Goal: Task Accomplishment & Management: Use online tool/utility

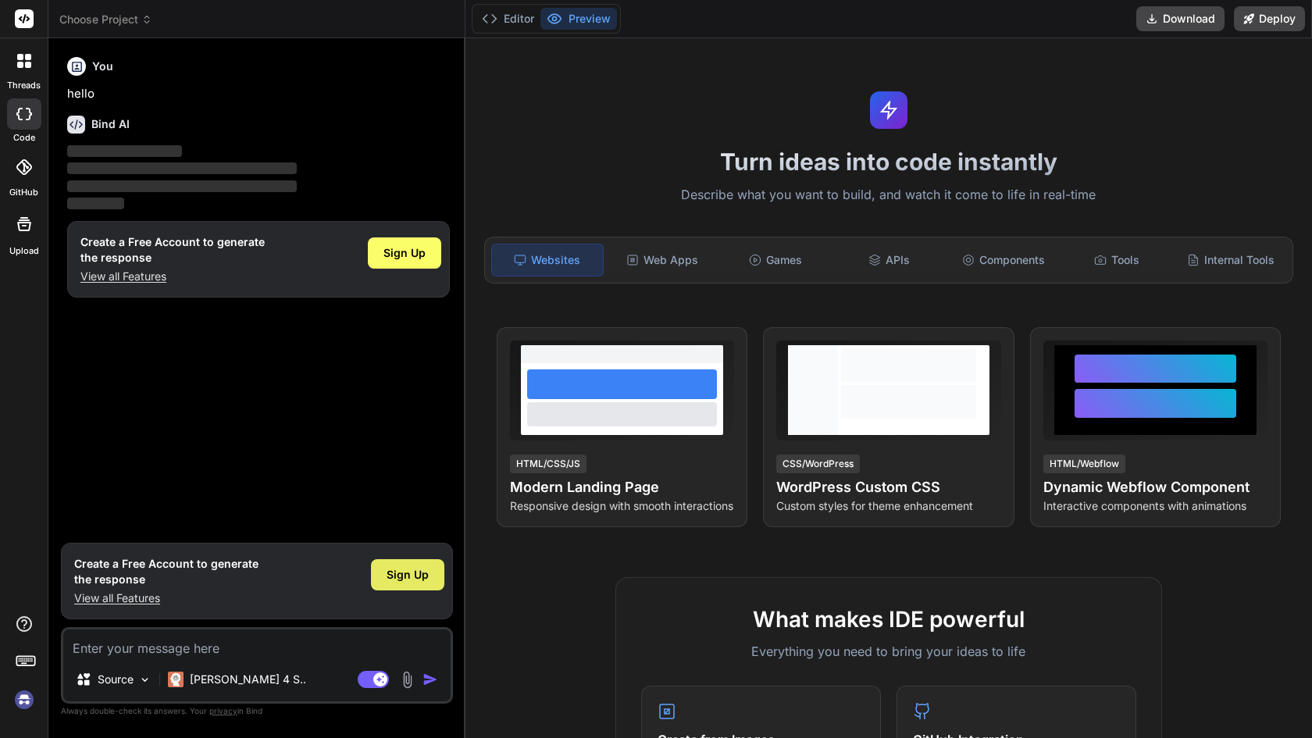
click at [418, 570] on span "Sign Up" at bounding box center [408, 575] width 42 height 16
click at [145, 679] on img at bounding box center [144, 679] width 13 height 13
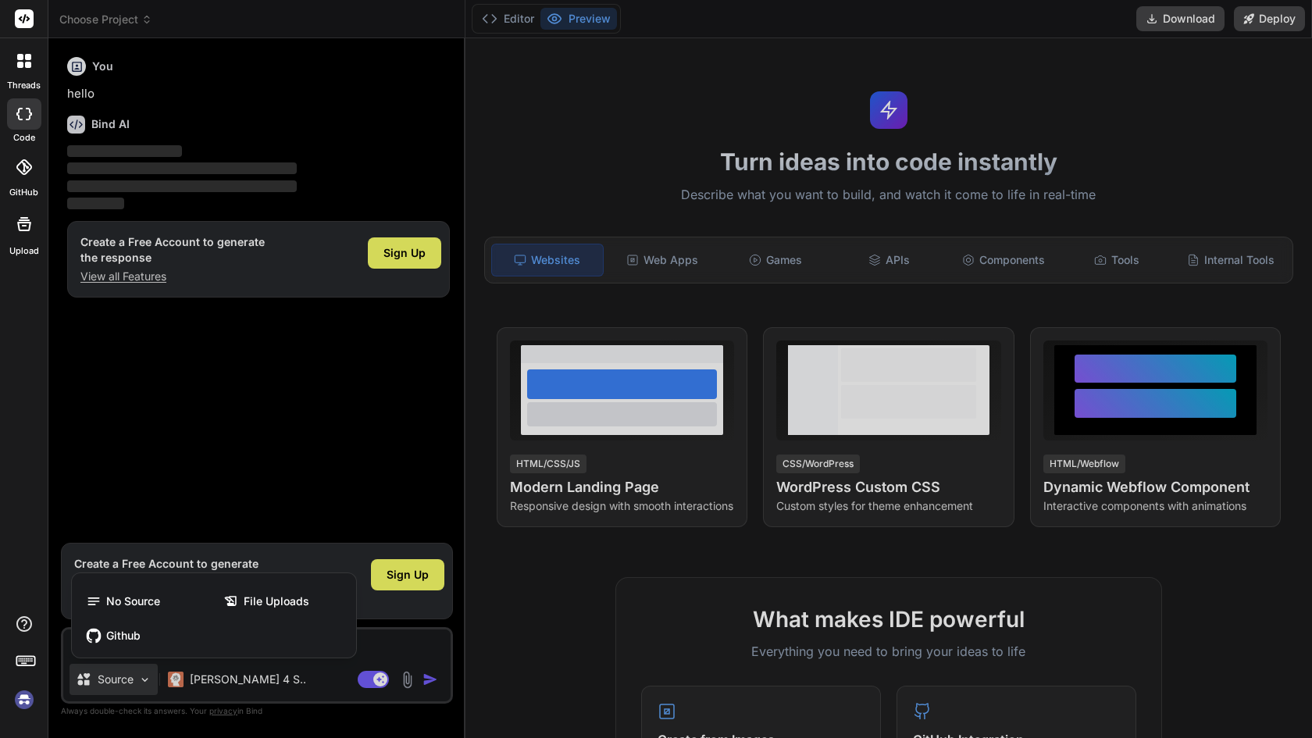
click at [381, 653] on div at bounding box center [656, 369] width 1312 height 738
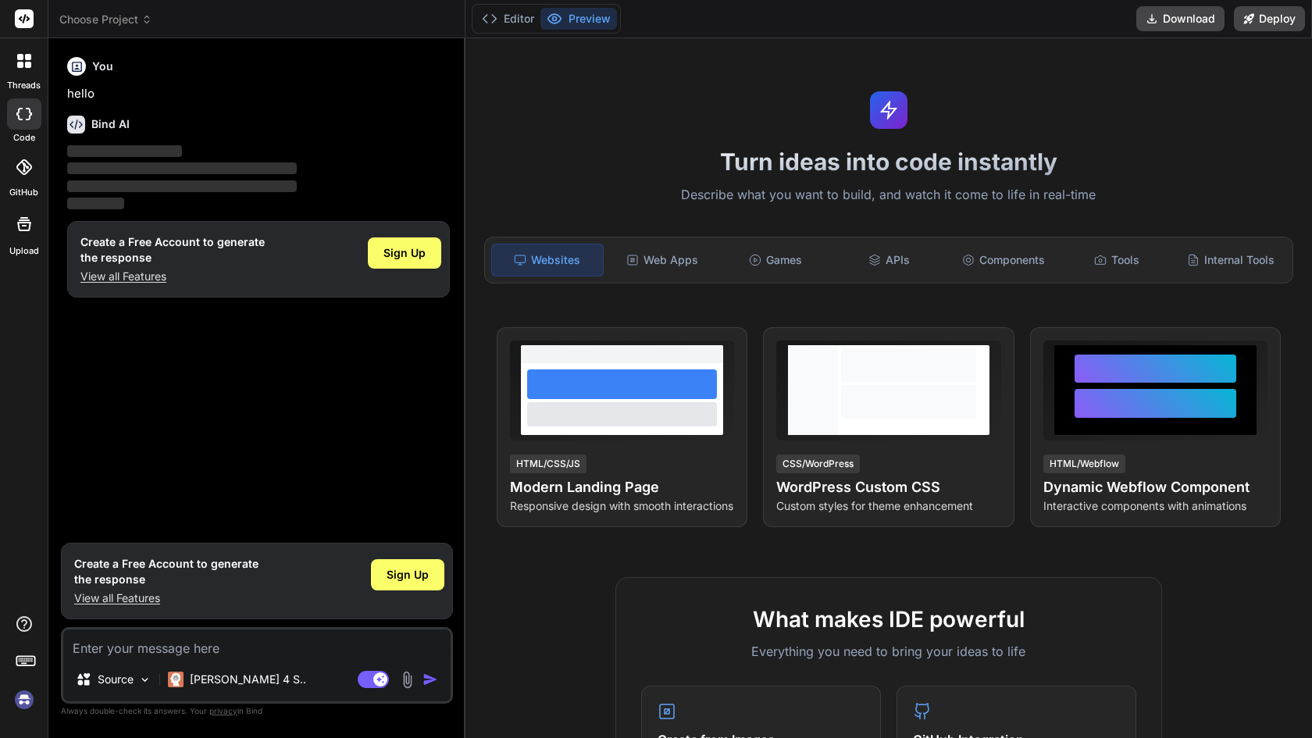
click at [314, 645] on textarea at bounding box center [256, 644] width 387 height 28
click at [403, 674] on img at bounding box center [407, 680] width 18 height 18
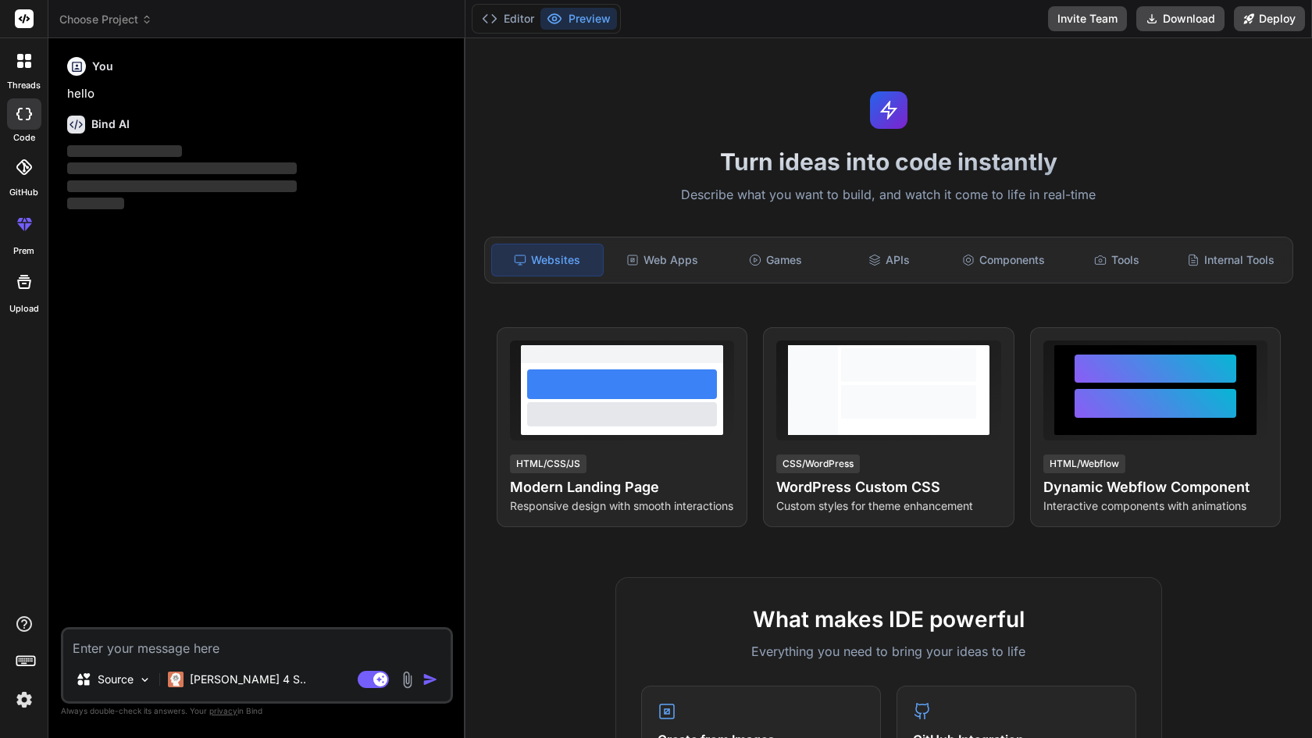
click at [335, 648] on textarea at bounding box center [256, 644] width 387 height 28
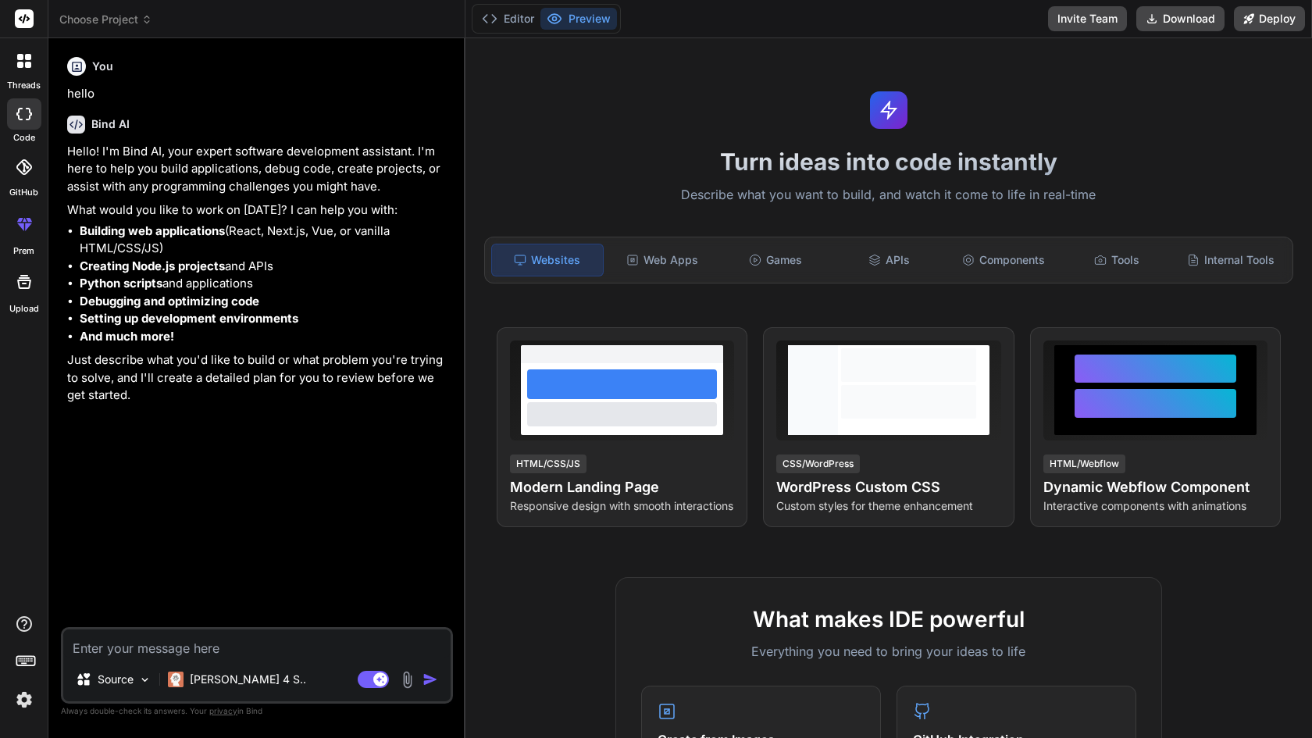
click at [408, 683] on img at bounding box center [407, 680] width 18 height 18
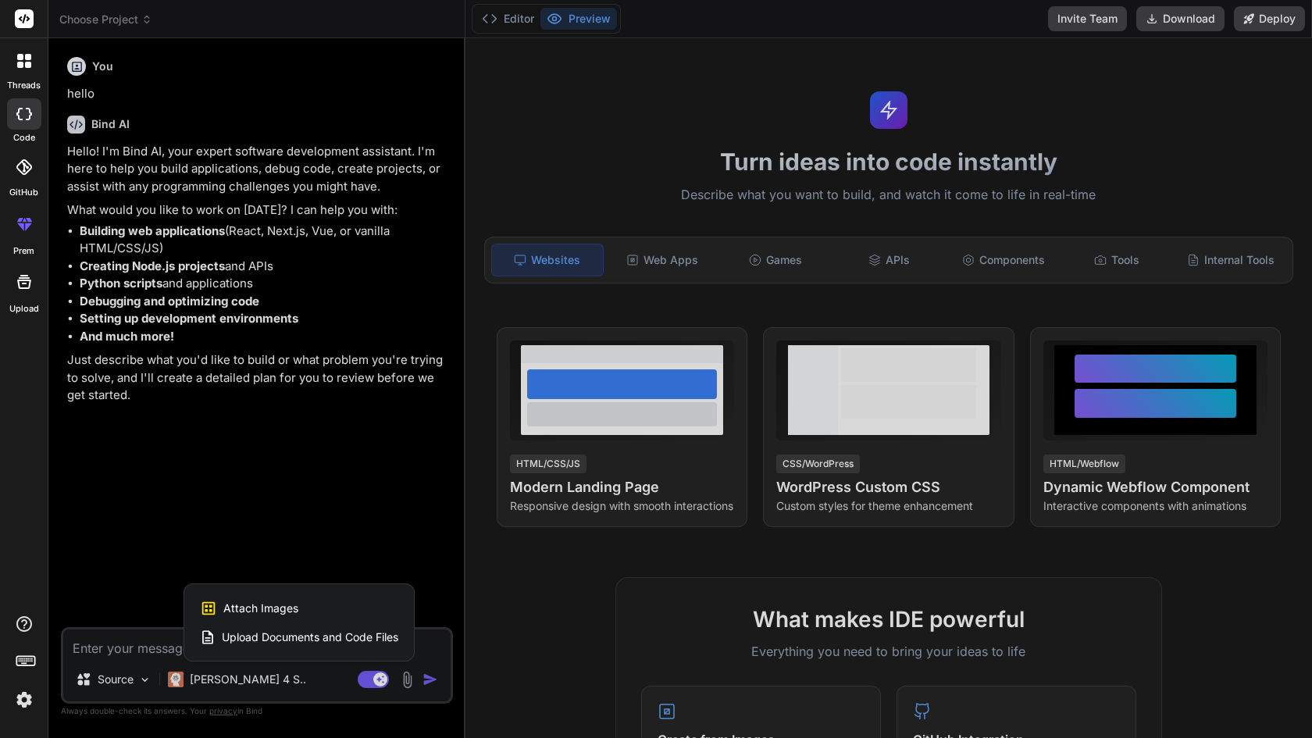
click at [274, 636] on span "Upload Documents and Code Files" at bounding box center [310, 638] width 177 height 16
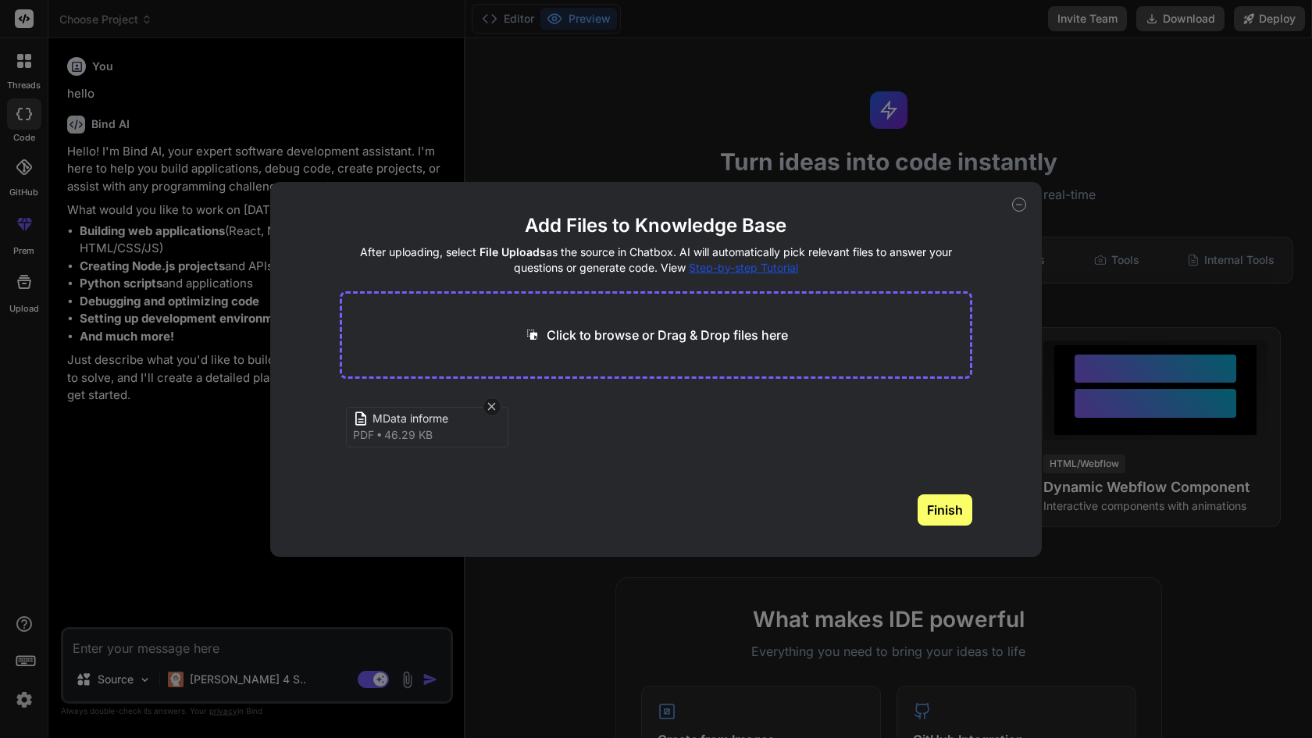
click at [942, 523] on button "Finish" at bounding box center [945, 509] width 55 height 31
click at [515, 637] on div "Add Files to Knowledge Base After uploading, select File Uploads as the source …" at bounding box center [656, 369] width 1312 height 738
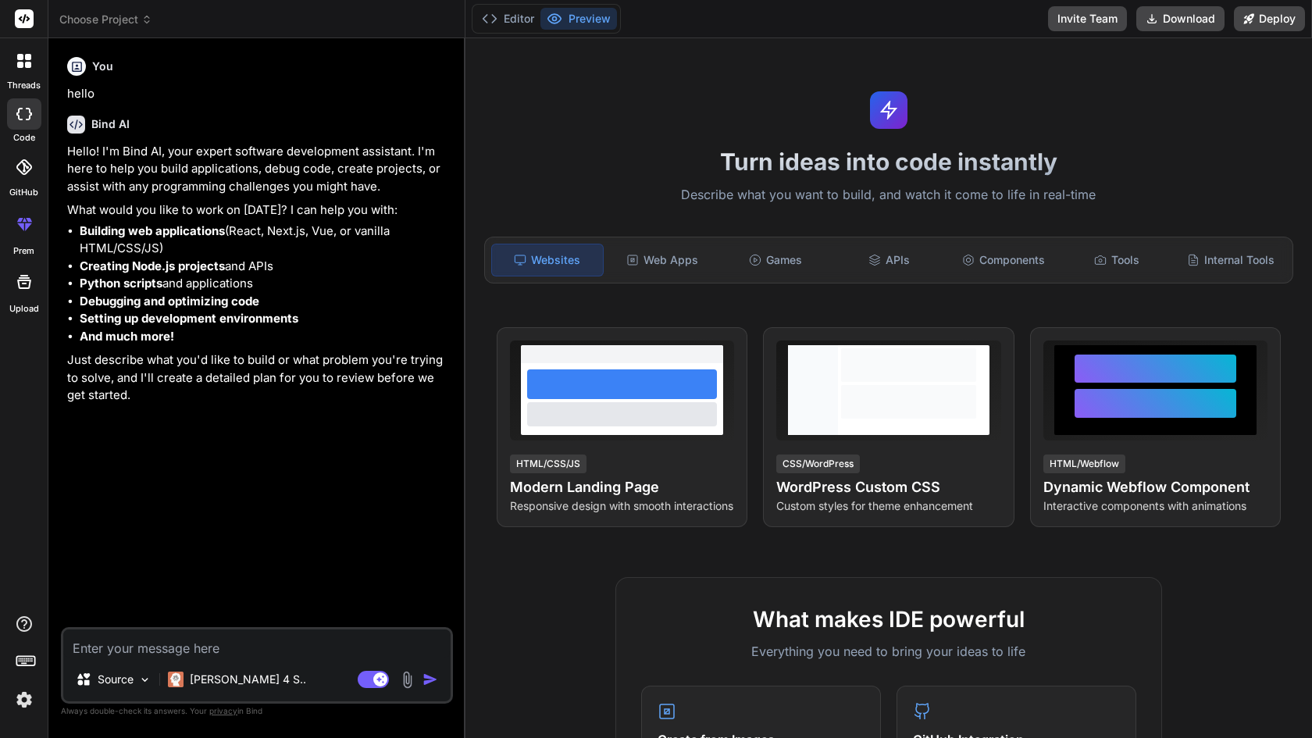
click at [412, 679] on img at bounding box center [407, 680] width 18 height 18
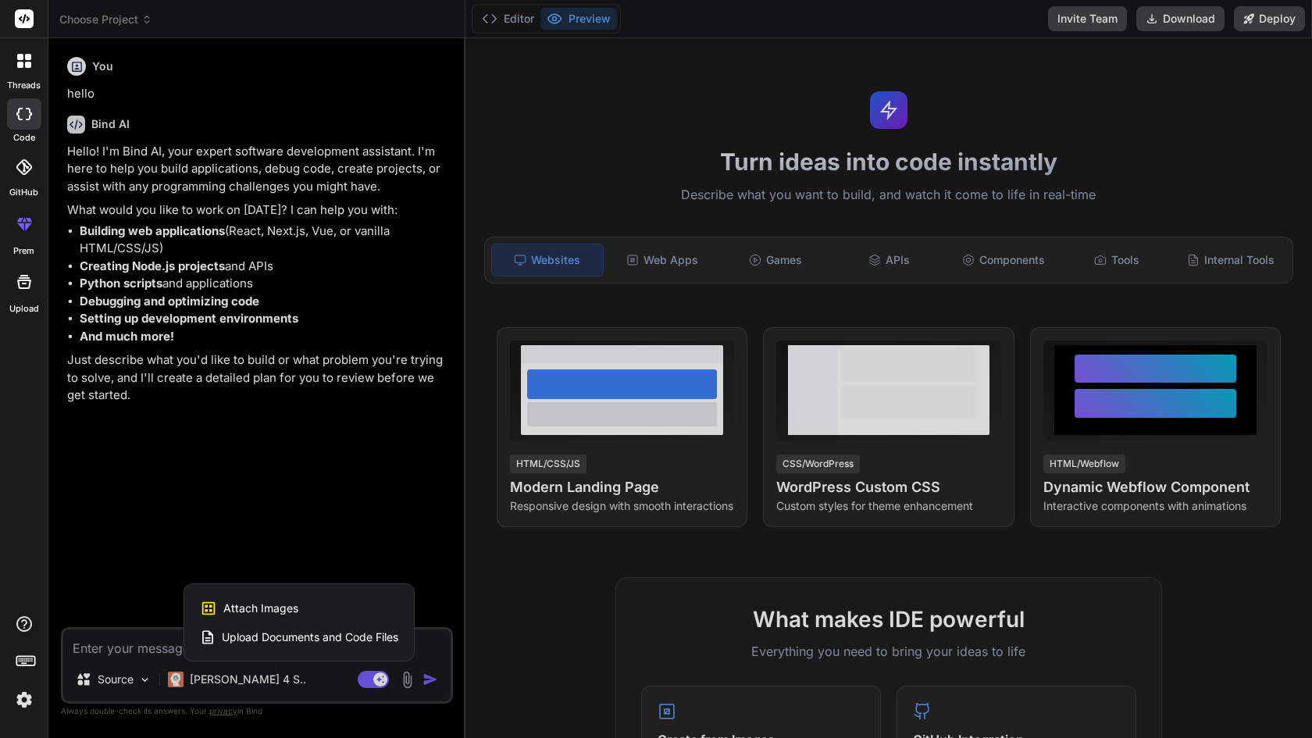
click at [368, 634] on span "Upload Documents and Code Files" at bounding box center [310, 638] width 177 height 16
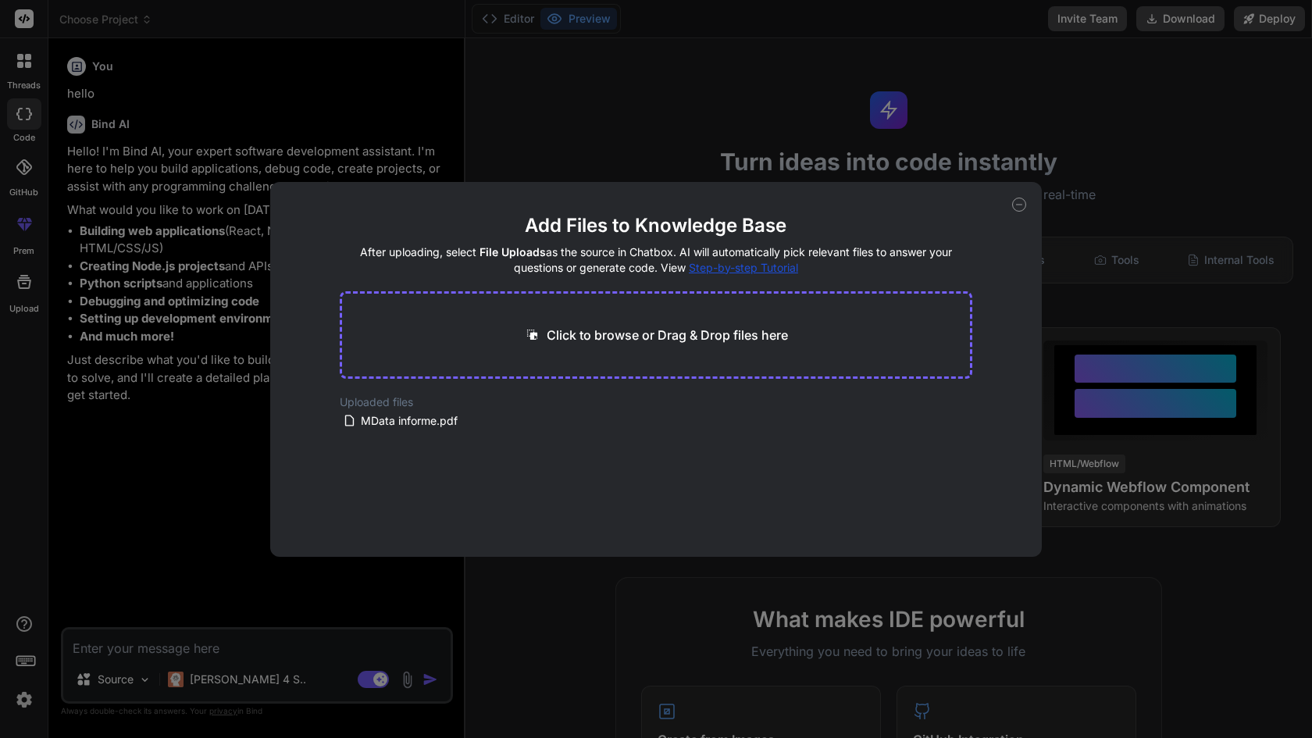
click at [347, 638] on div "Add Files to Knowledge Base After uploading, select File Uploads as the source …" at bounding box center [656, 369] width 1312 height 738
type textarea "x"
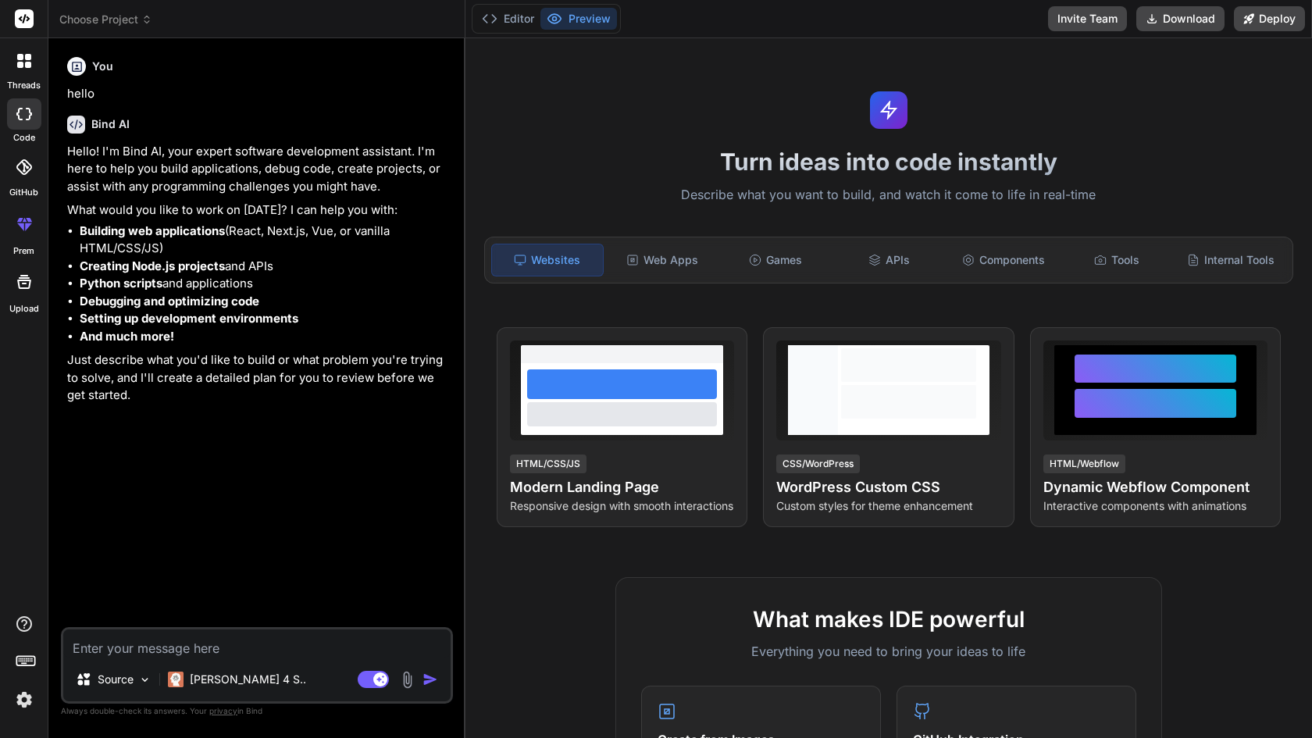
click at [266, 637] on textarea at bounding box center [256, 644] width 387 height 28
type textarea "A"
type textarea "x"
type textarea "An"
type textarea "x"
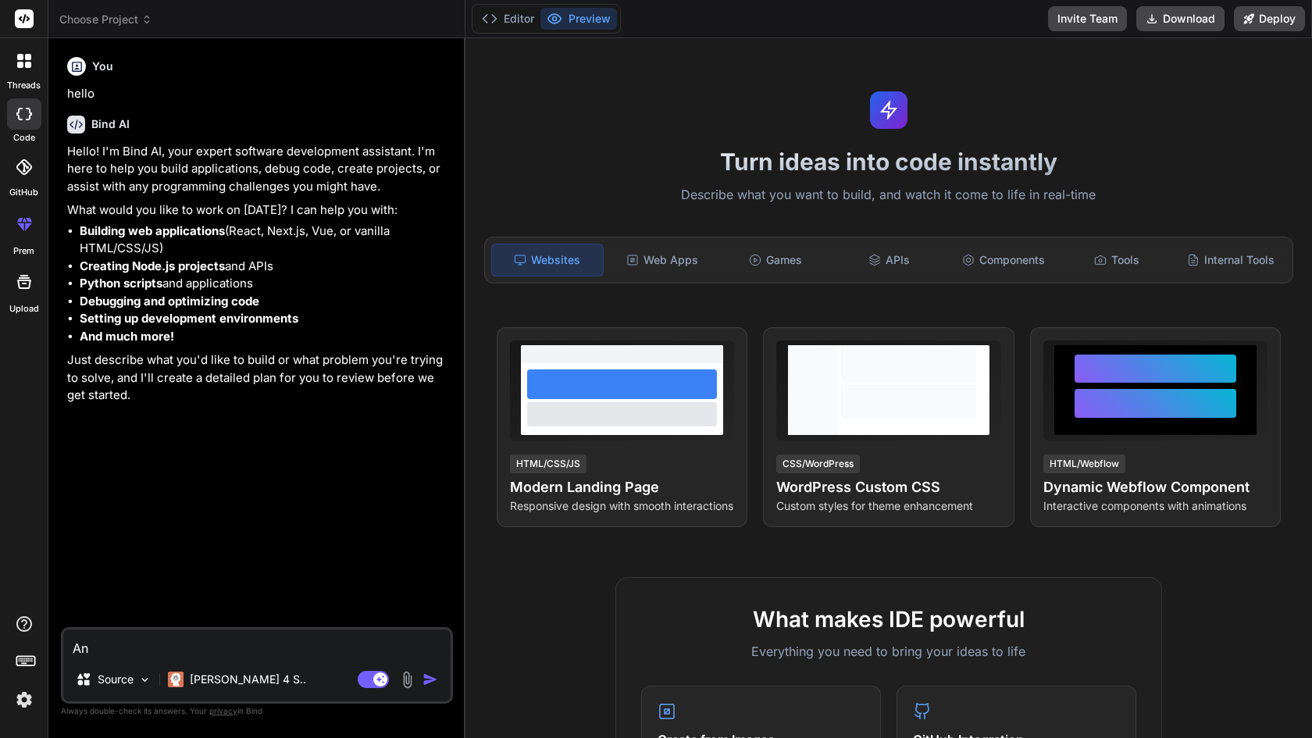
type textarea "Ana"
type textarea "x"
type textarea "Anal"
type textarea "x"
type textarea "Ana"
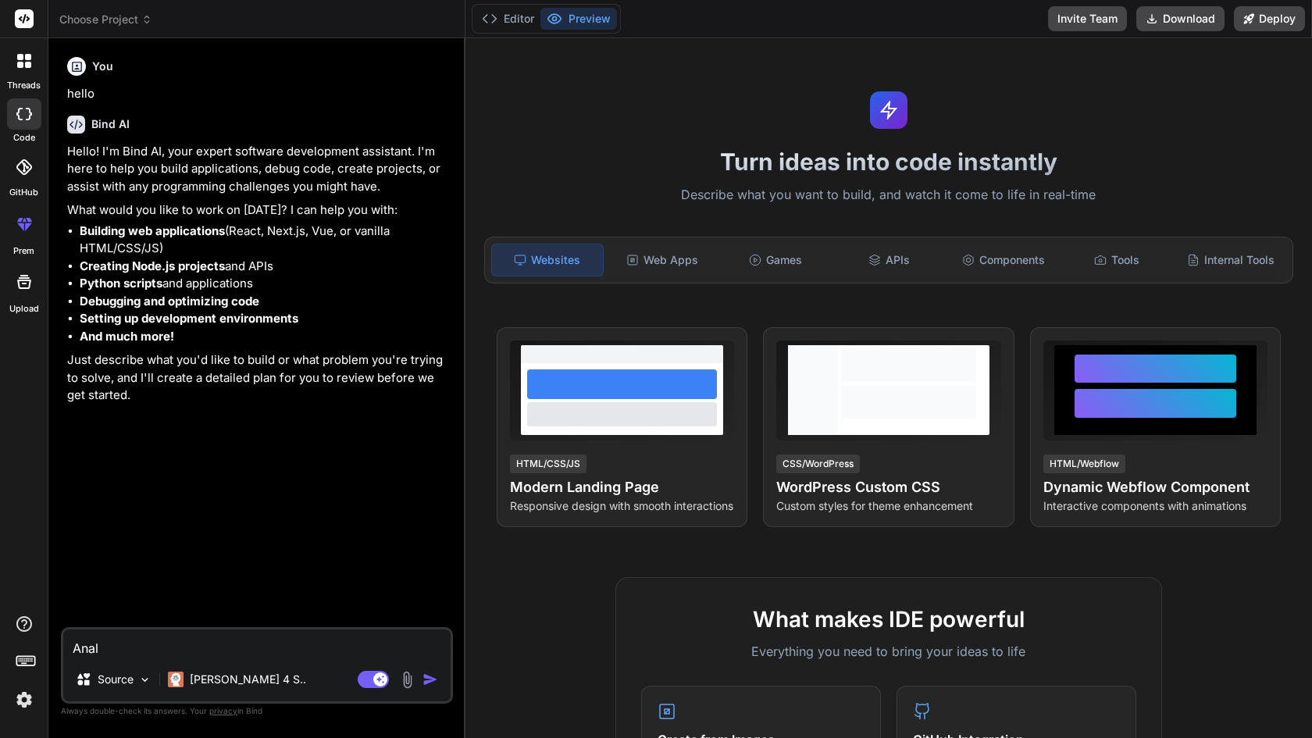
type textarea "x"
type textarea "An"
type textarea "x"
type textarea "Ana"
type textarea "x"
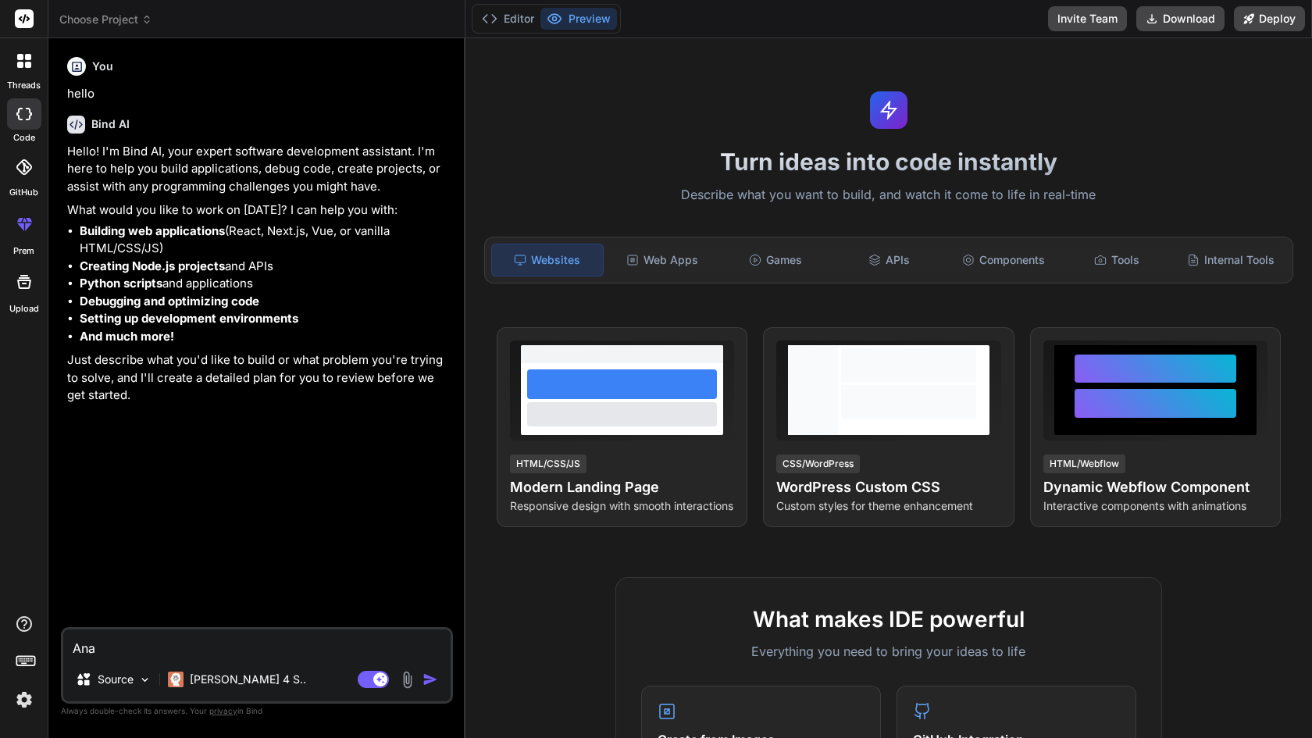
type textarea "Anal"
type textarea "x"
type textarea "Anali"
type textarea "x"
type textarea "Analiz"
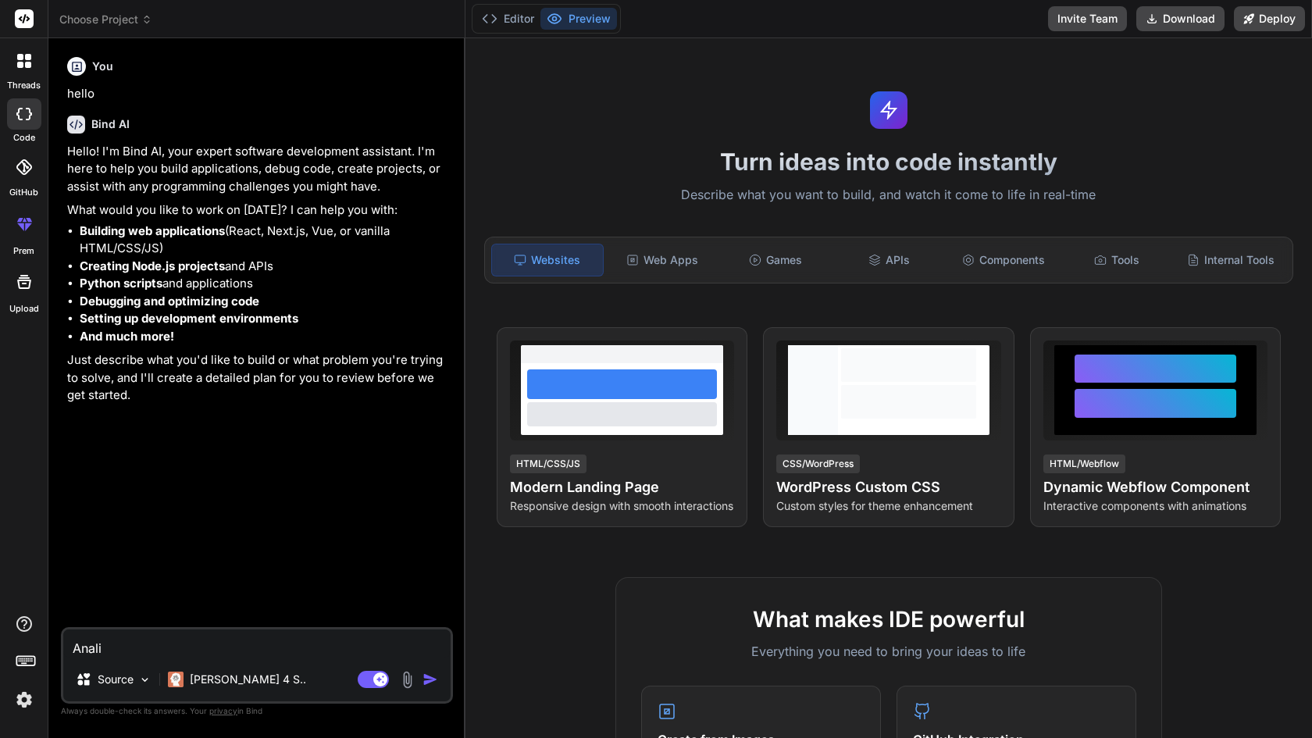
type textarea "x"
type textarea "Analiza"
type textarea "x"
type textarea "Analiza"
type textarea "x"
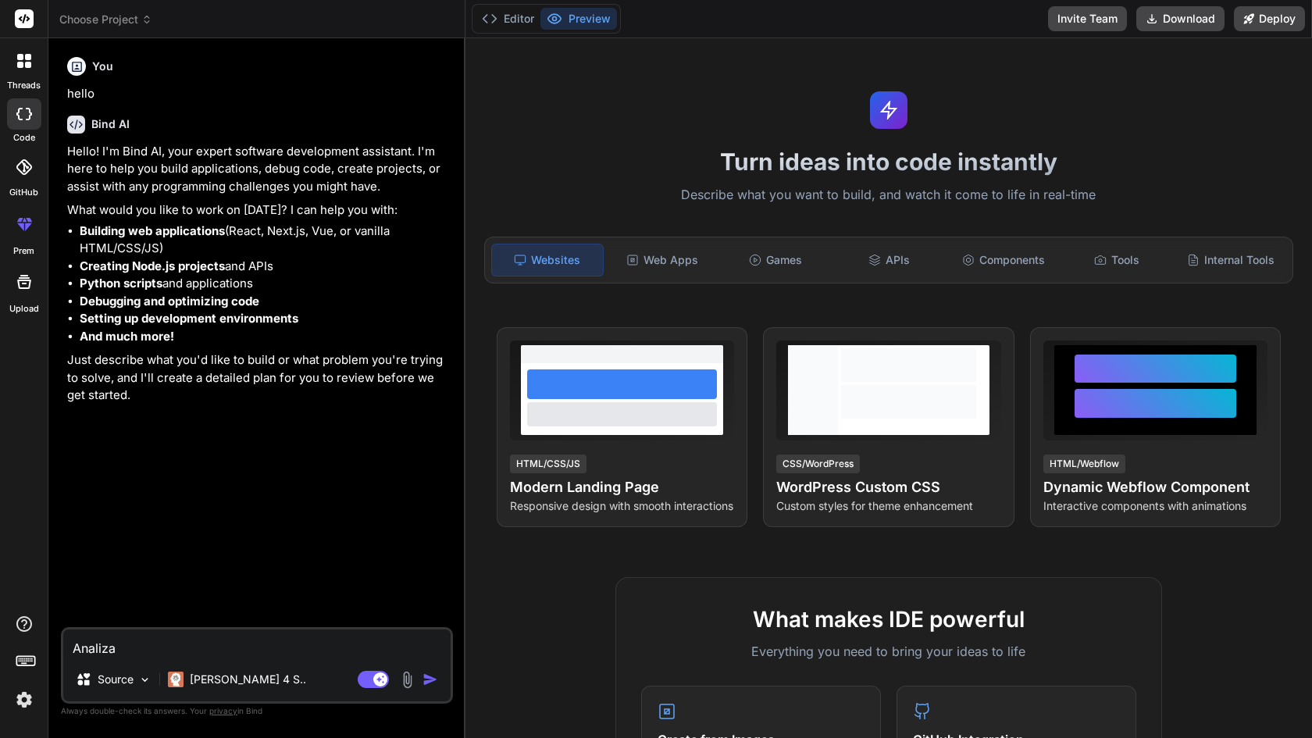
type textarea "Analiza e"
type textarea "x"
type textarea "Analiza el"
type textarea "x"
type textarea "Analiza el"
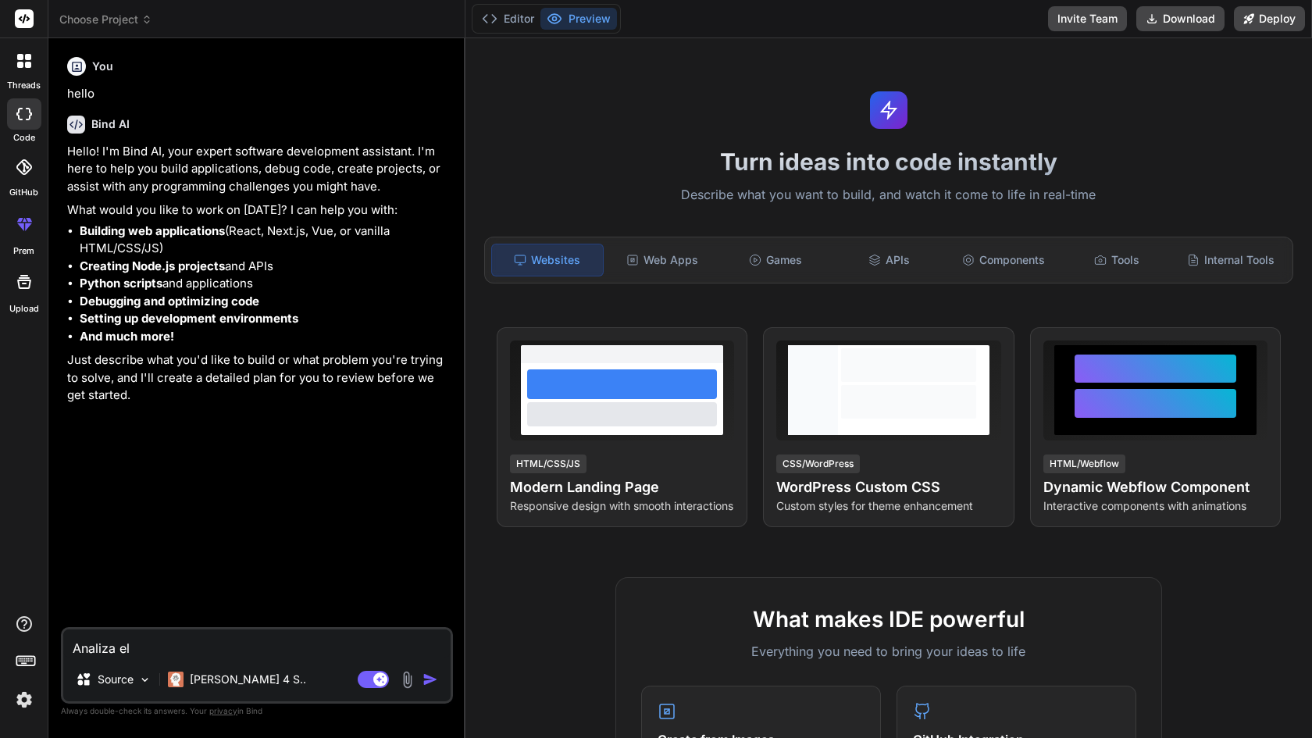
type textarea "x"
type textarea "Analiza el i"
type textarea "x"
type textarea "Analiza el in"
type textarea "x"
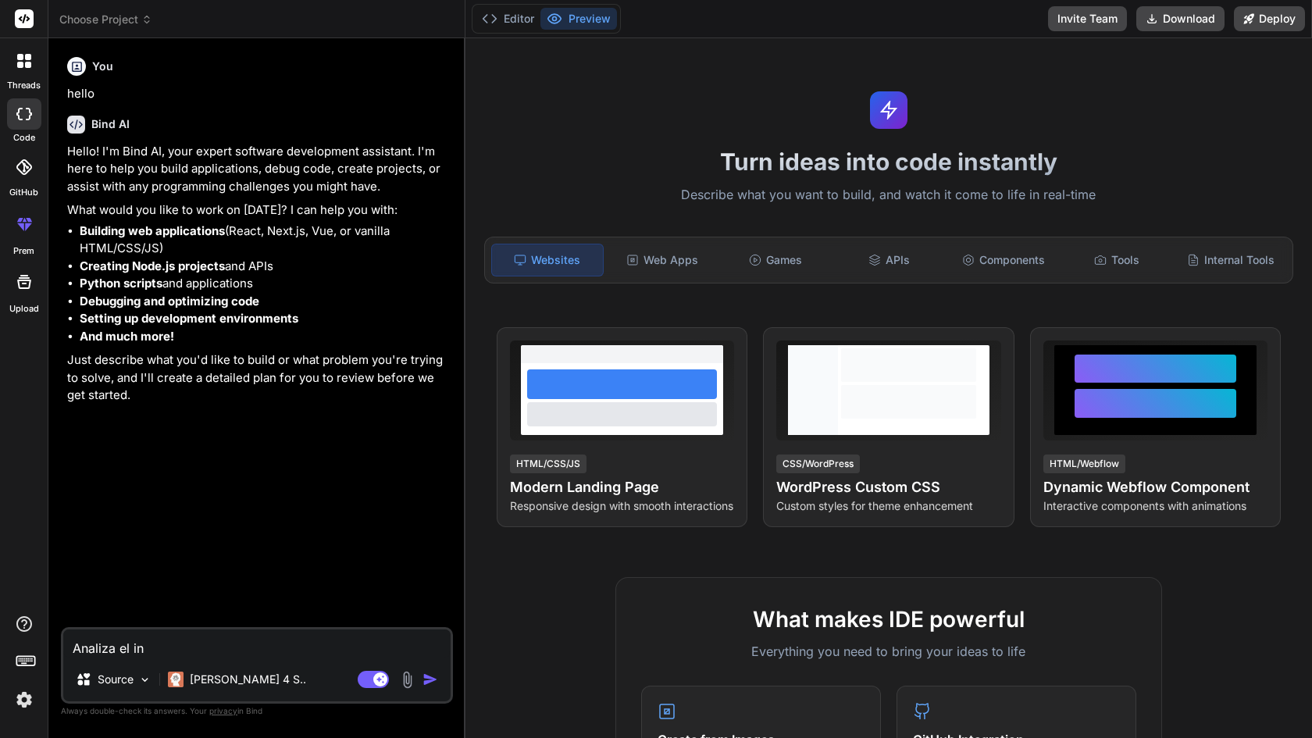
type textarea "Analiza el inf"
type textarea "x"
type textarea "Analiza el info"
type textarea "x"
type textarea "Analiza el infor"
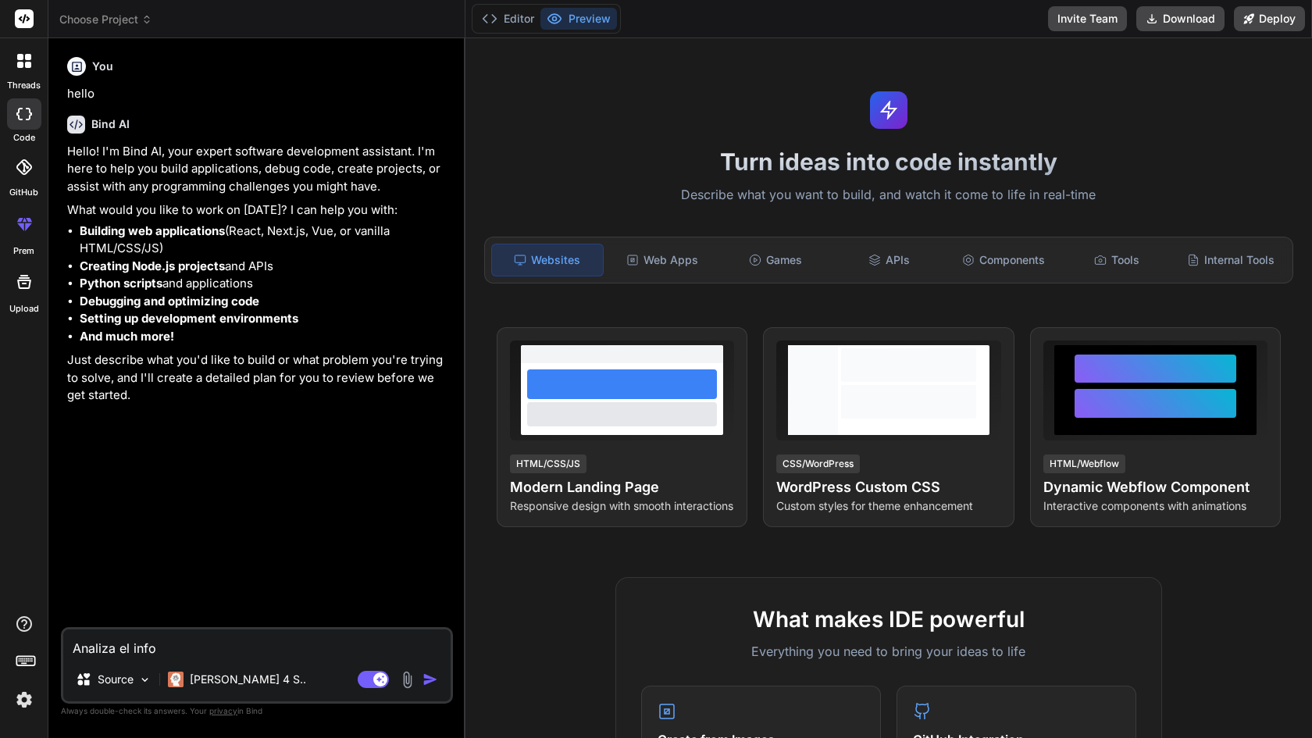
type textarea "x"
type textarea "Analiza el inform"
type textarea "x"
type textarea "Analiza el informe"
type textarea "x"
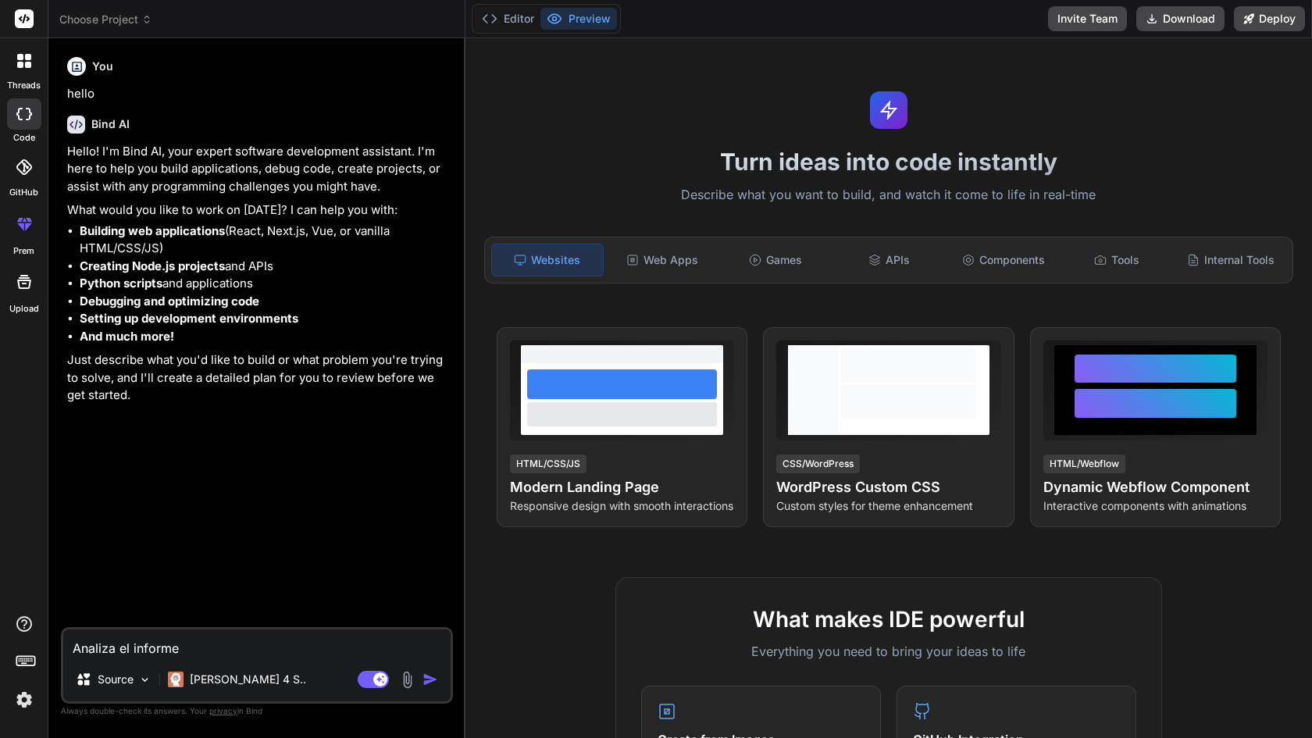
type textarea "Analiza el informe"
type textarea "x"
click at [132, 641] on textarea "Analiza el informe" at bounding box center [256, 644] width 387 height 28
drag, startPoint x: 121, startPoint y: 648, endPoint x: 222, endPoint y: 648, distance: 100.8
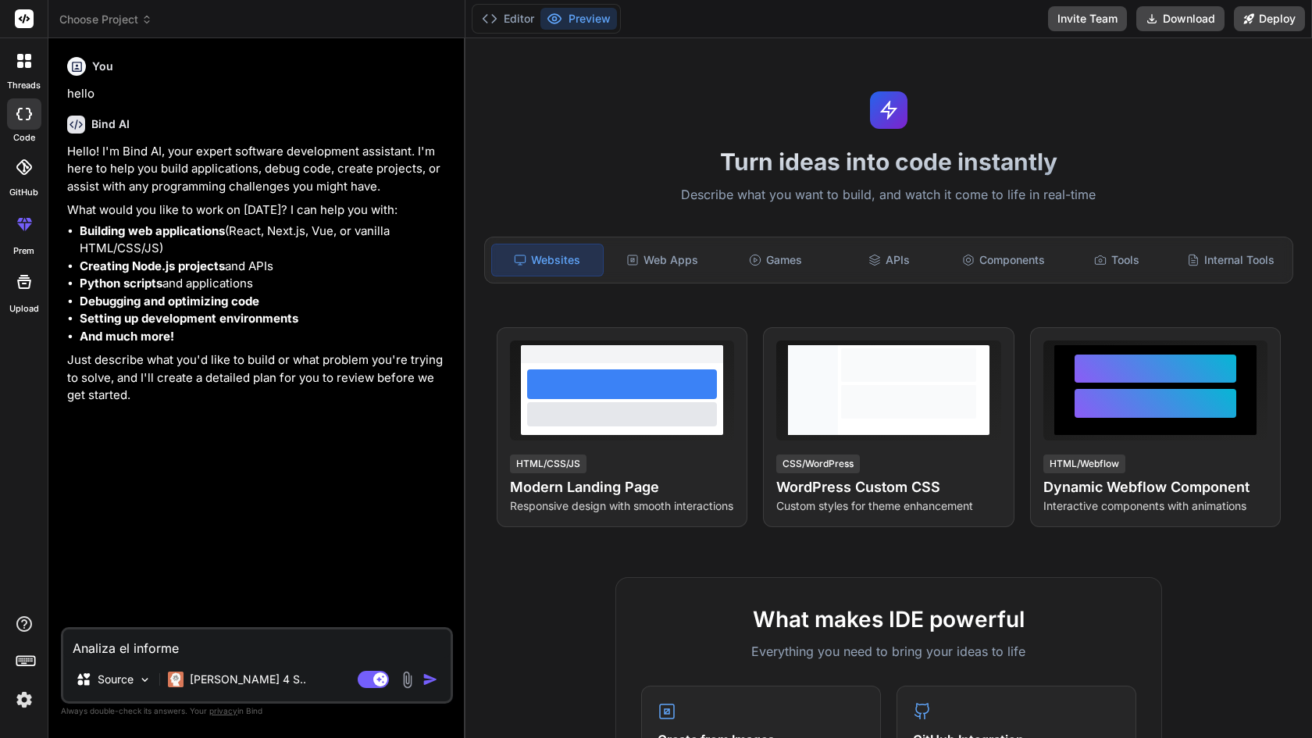
click at [222, 648] on textarea "Analiza el informe" at bounding box center [256, 644] width 387 height 28
paste textarea "MData informe"
type textarea "Analiza MData informe"
type textarea "x"
type textarea "Analiza MData informe"
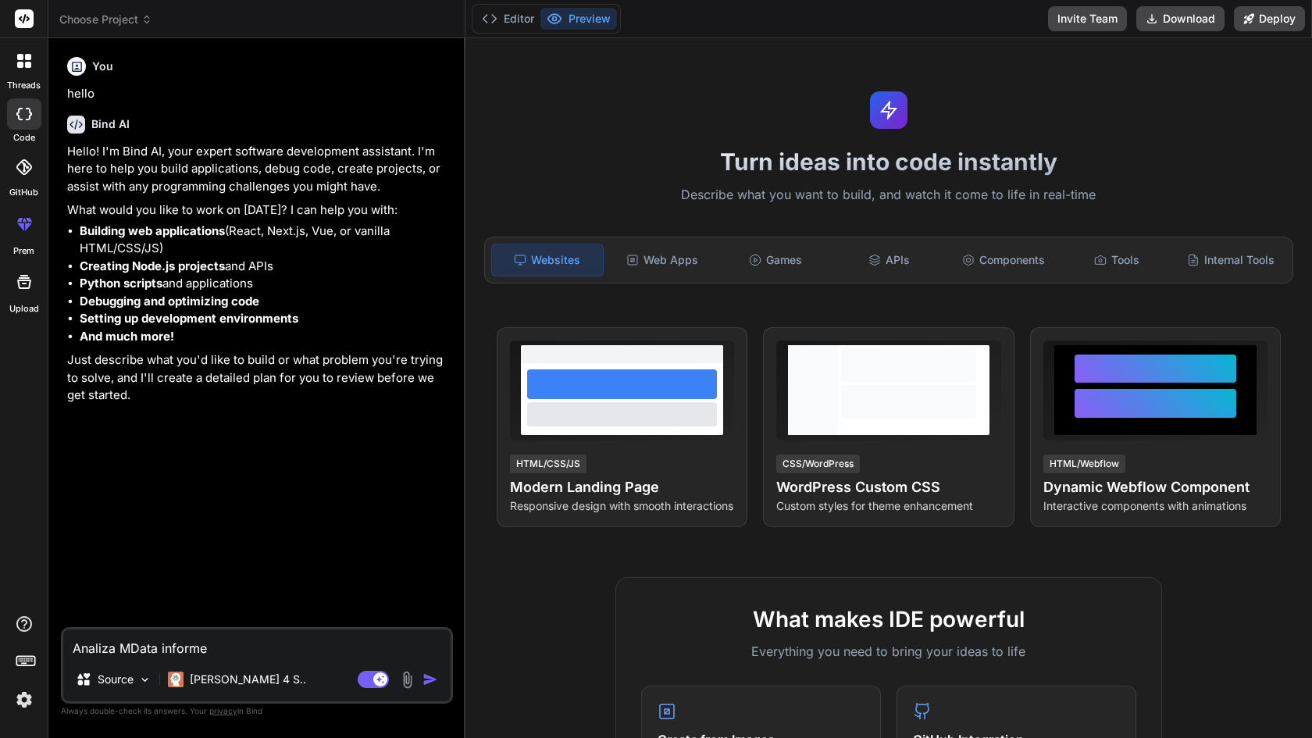
type textarea "x"
type textarea "Analiza MData informe"
type textarea "x"
type textarea "Analiza MData informe."
type textarea "x"
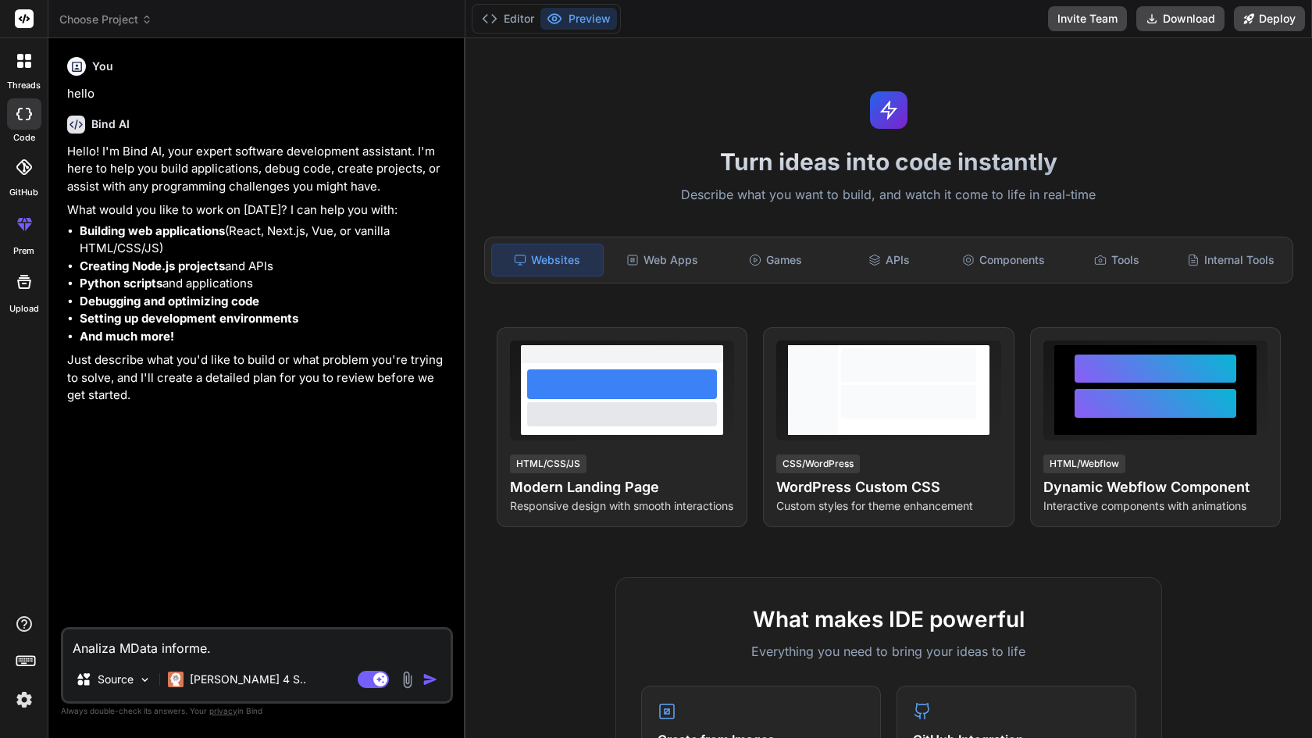
type textarea "Analiza MData informe.p"
type textarea "x"
type textarea "Analiza MData informe.pd"
type textarea "x"
type textarea "Analiza MData informe.pdf"
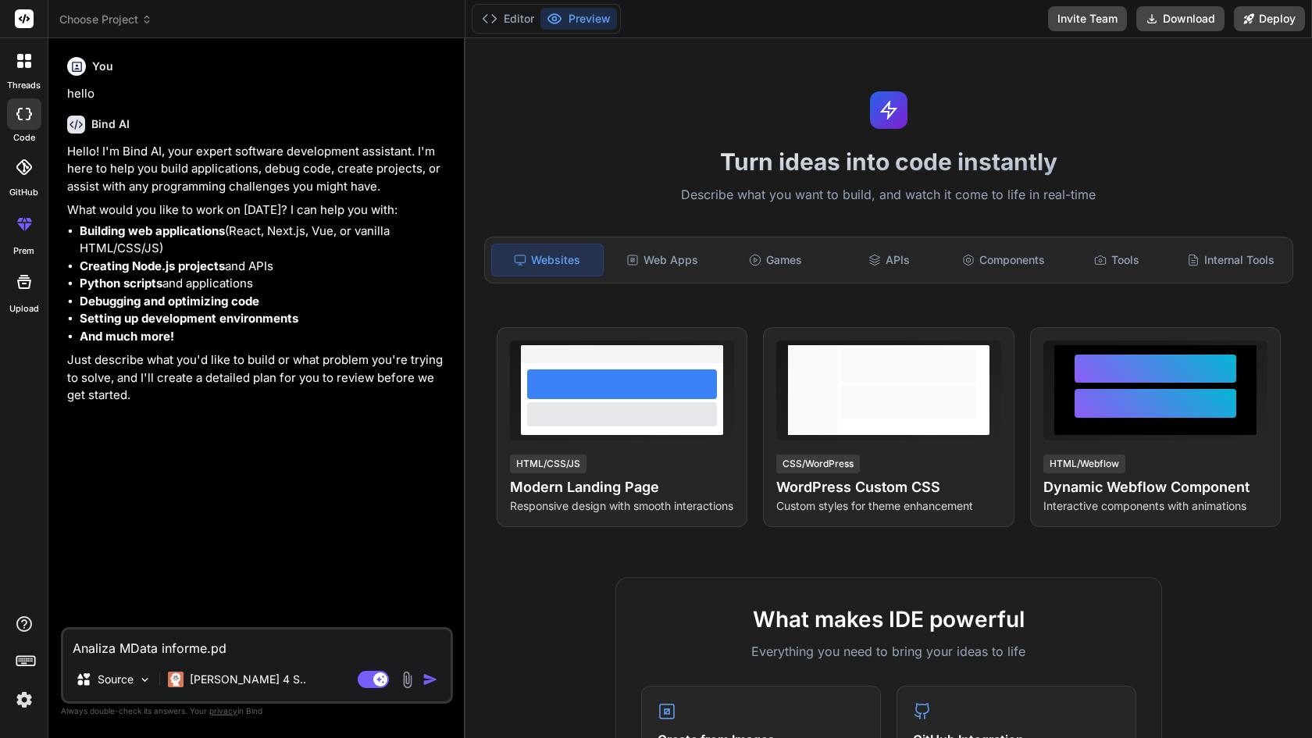
type textarea "x"
type textarea "Analiza MData informe.pdf"
type textarea "x"
type textarea "Analiza MData informe.pdf y"
type textarea "x"
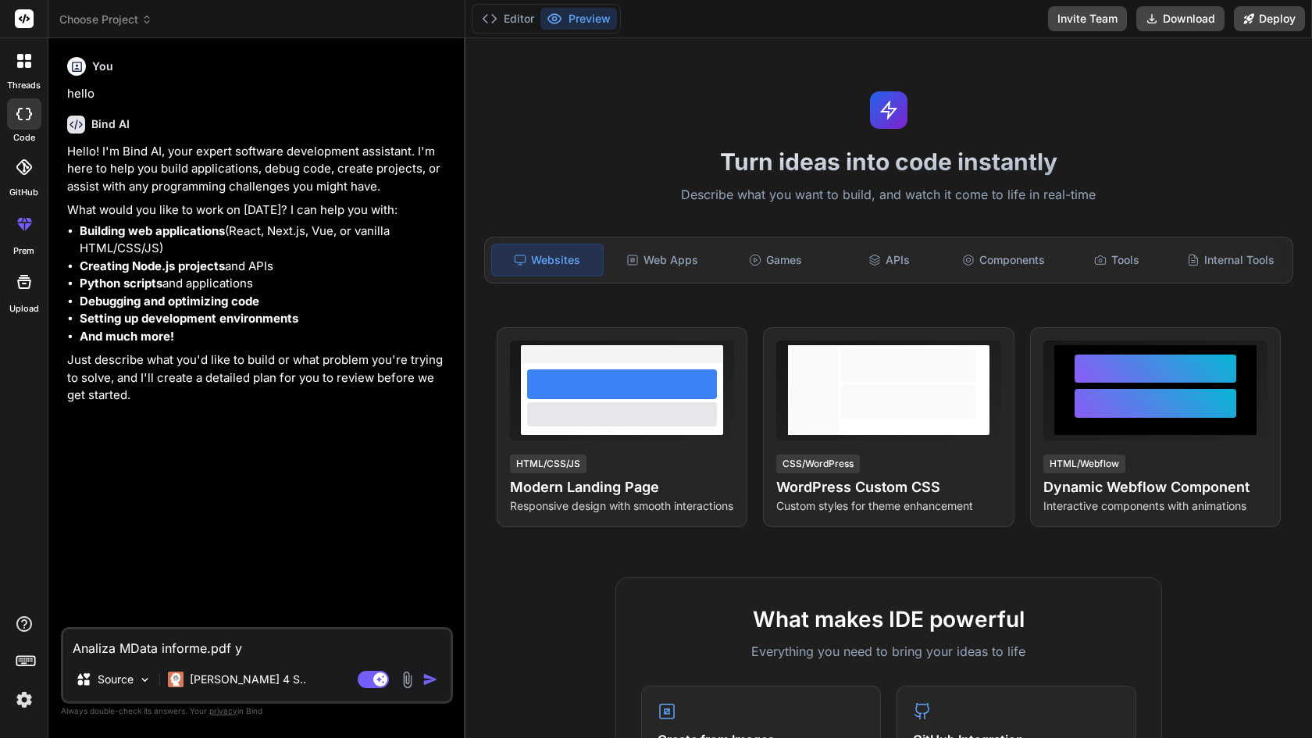
type textarea "Analiza MData informe.pdf y"
type textarea "x"
type textarea "Analiza MData informe.pdf y c"
type textarea "x"
type textarea "Analiza MData informe.pdf y cr"
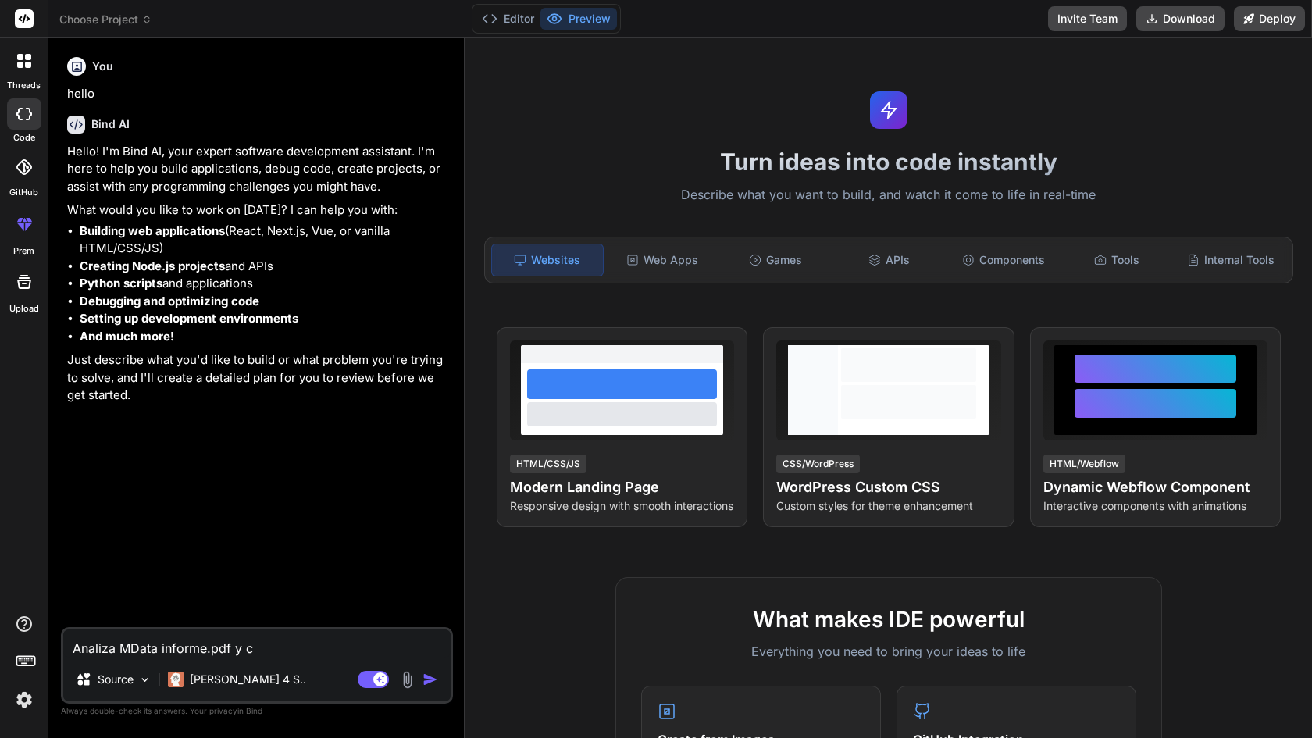
type textarea "x"
type textarea "Analiza MData informe.pdf y cre"
type textarea "x"
type textarea "Analiza MData informe.pdf y crea"
type textarea "x"
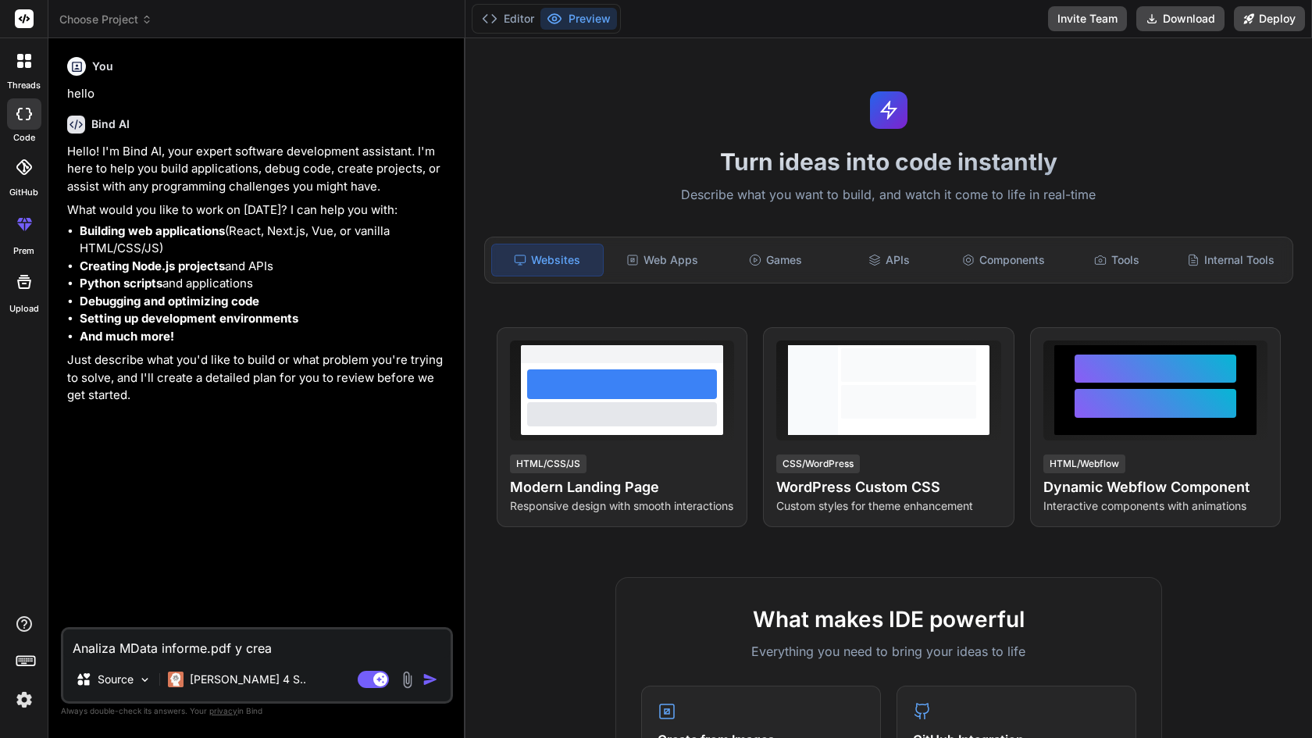
type textarea "Analiza MData informe.pdf y crea"
type textarea "x"
type textarea "Analiza MData informe.pdf y crea u"
type textarea "x"
type textarea "Analiza MData informe.pdf y crea un"
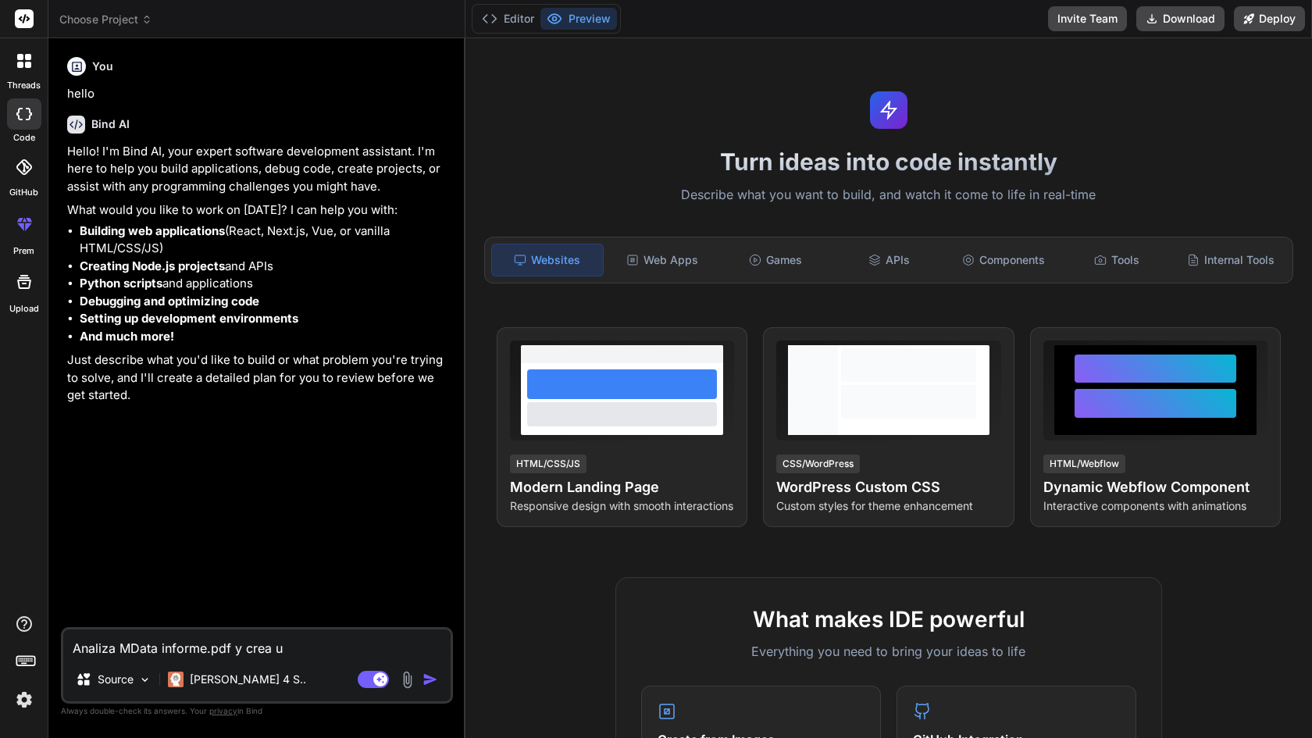
type textarea "x"
type textarea "Analiza MData informe.pdf y crea un"
type textarea "x"
type textarea "Analiza MData informe.pdf y crea un p"
type textarea "x"
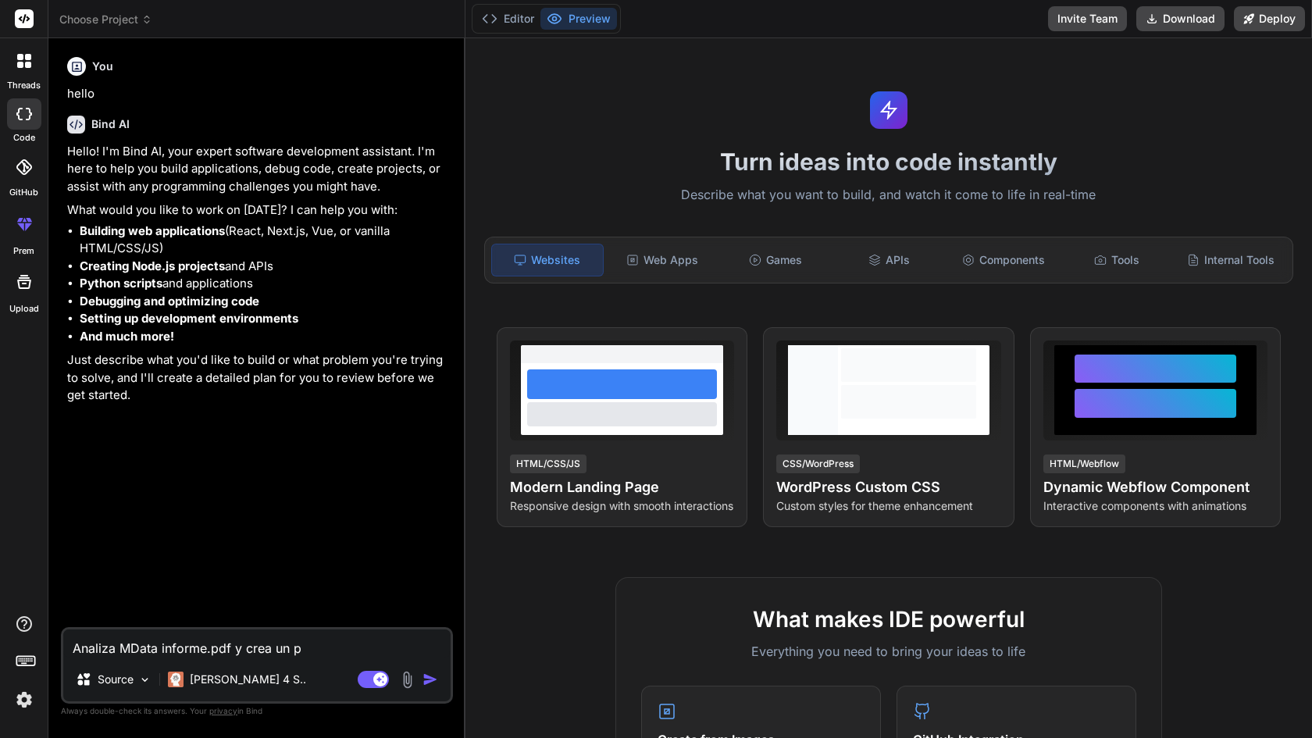
type textarea "Analiza MData informe.pdf y crea un pr"
type textarea "x"
type textarea "Analiza MData informe.pdf y crea un pro"
type textarea "x"
type textarea "Analiza MData informe.pdf y crea un prot"
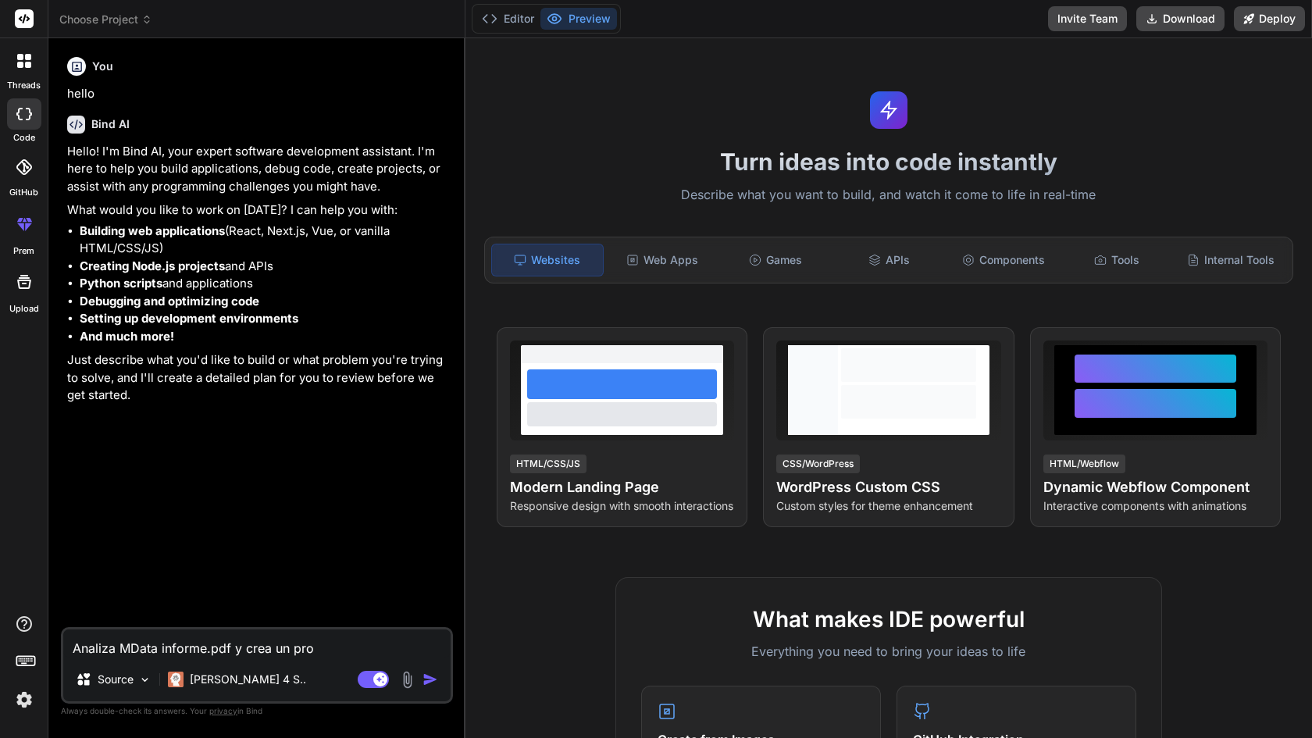
type textarea "x"
type textarea "Analiza MData informe.pdf y crea un proto"
type textarea "x"
type textarea "Analiza MData informe.pdf y crea un protot"
type textarea "x"
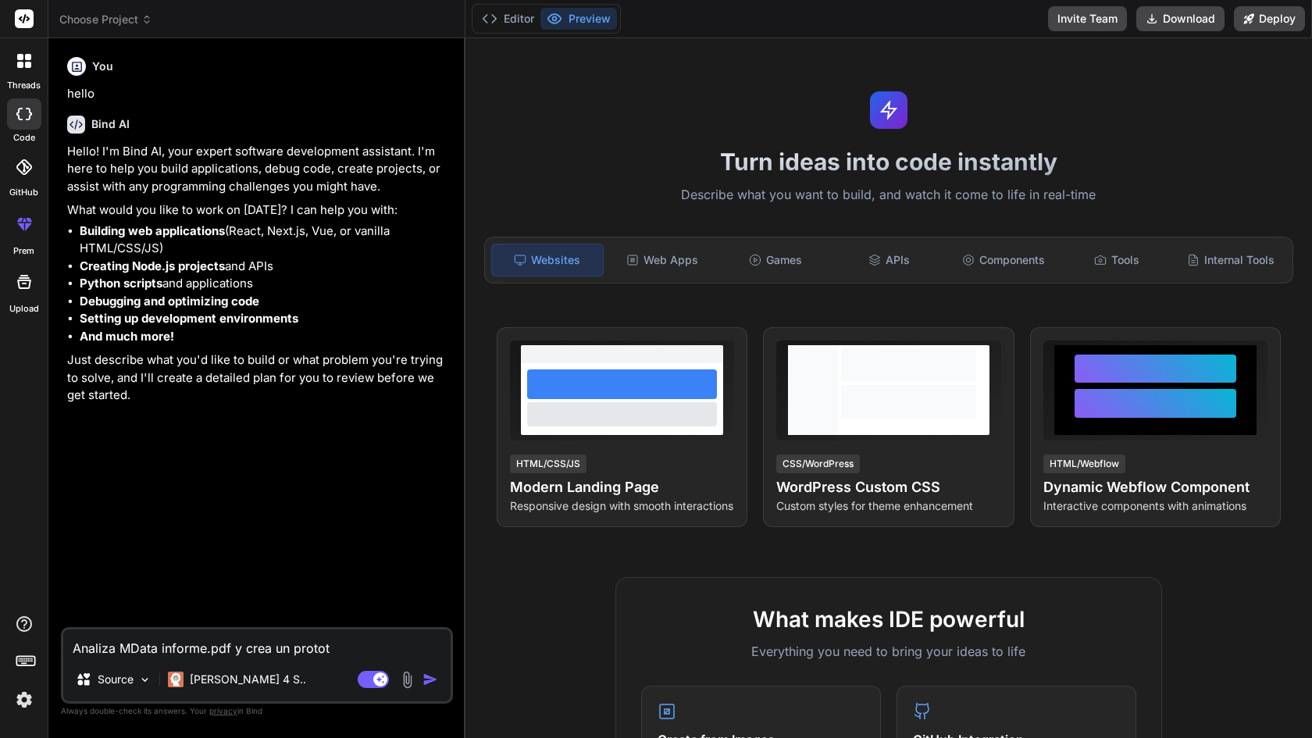
type textarea "Analiza MData informe.pdf y crea un prototí"
type textarea "x"
type textarea "Analiza MData informe.pdf y crea un prototíp"
type textarea "x"
type textarea "Analiza MData informe.pdf y crea un prototípo"
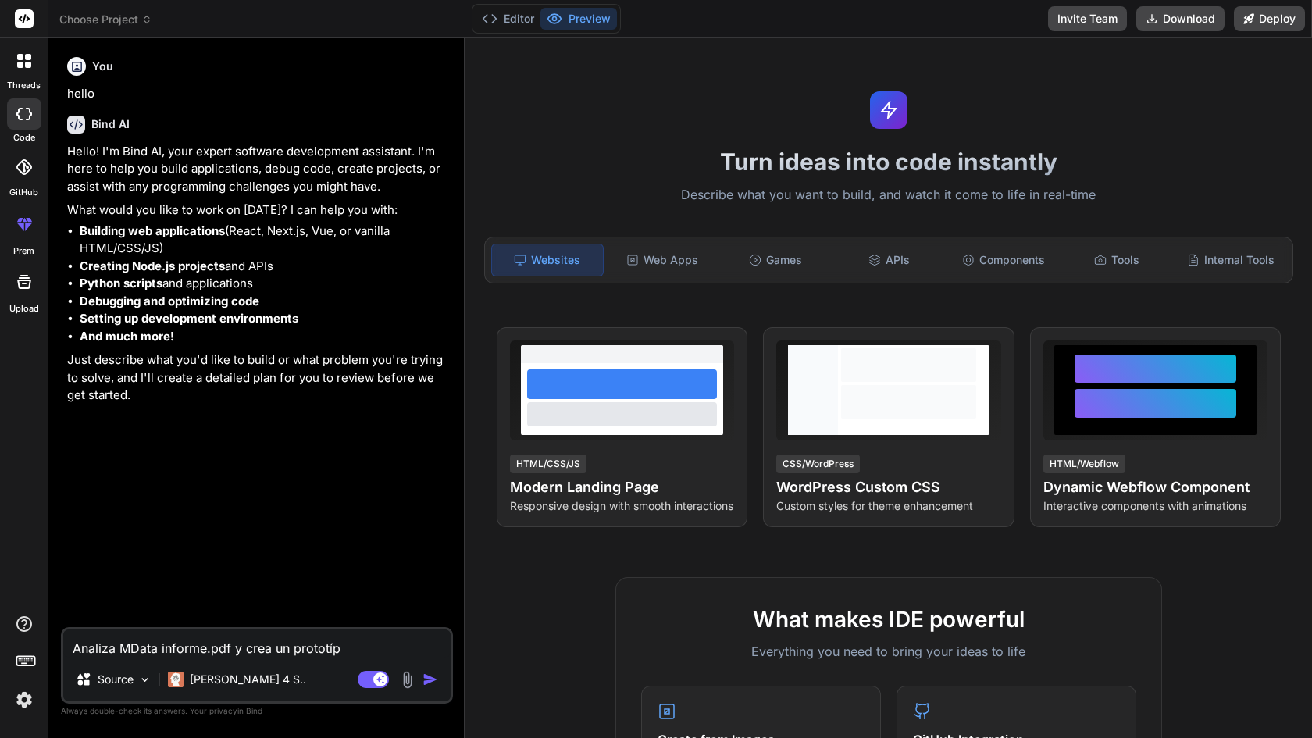
type textarea "x"
type textarea "Analiza MData informe.pdf y crea un prototípo"
type textarea "x"
type textarea "Analiza MData informe.pdf y crea un prototípo m"
type textarea "x"
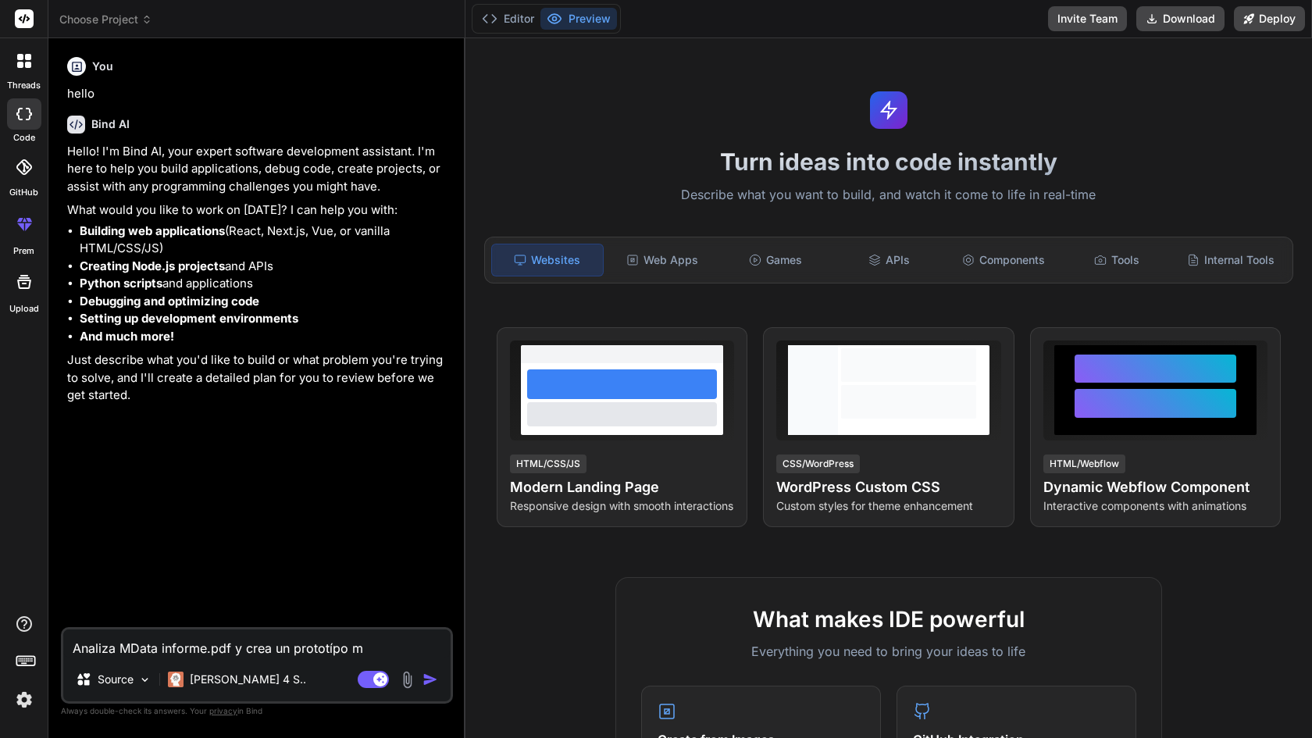
type textarea "Analiza MData informe.pdf y crea un prototípo mi"
type textarea "x"
type textarea "Analiza MData informe.pdf y crea un prototípo min"
type textarea "x"
type textarea "Analiza MData informe.pdf y crea un prototípo mini"
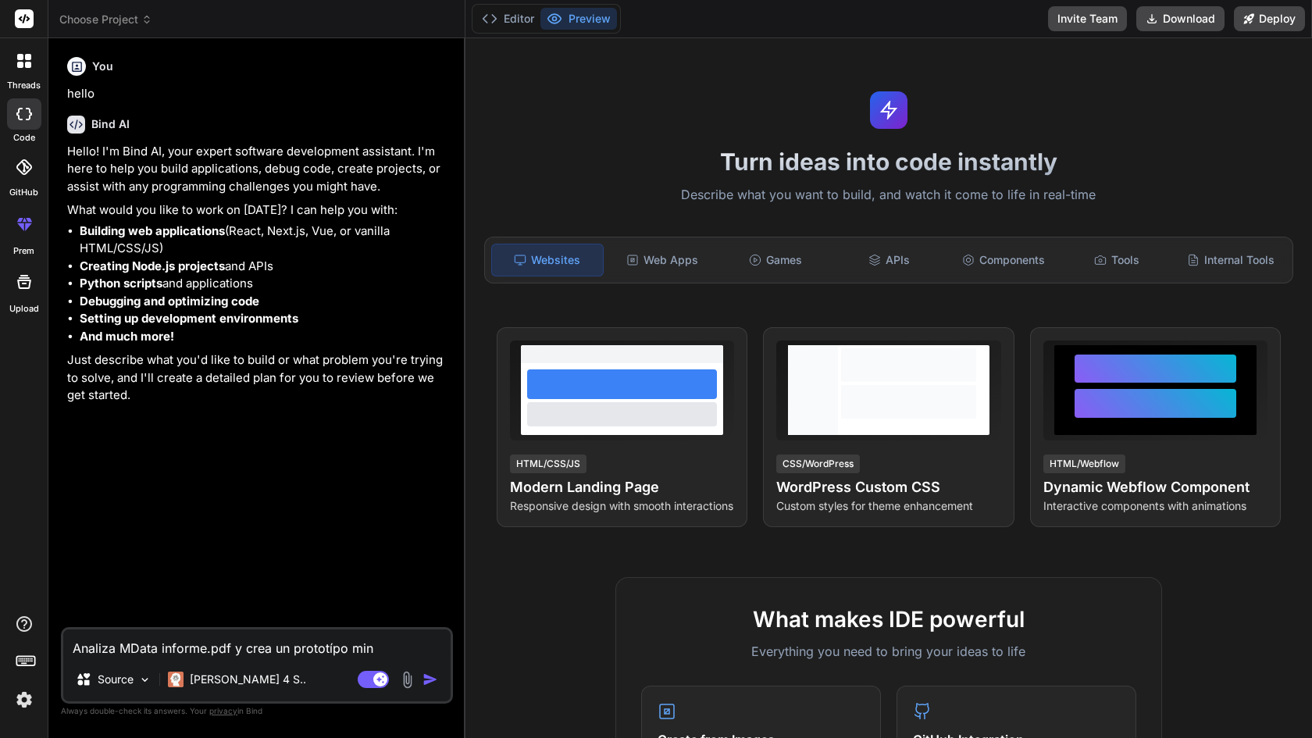
type textarea "x"
type textarea "Analiza MData informe.pdf y crea un prototípo minif"
type textarea "x"
type textarea "Analiza MData informe.pdf y crea un prototípo minifu"
type textarea "x"
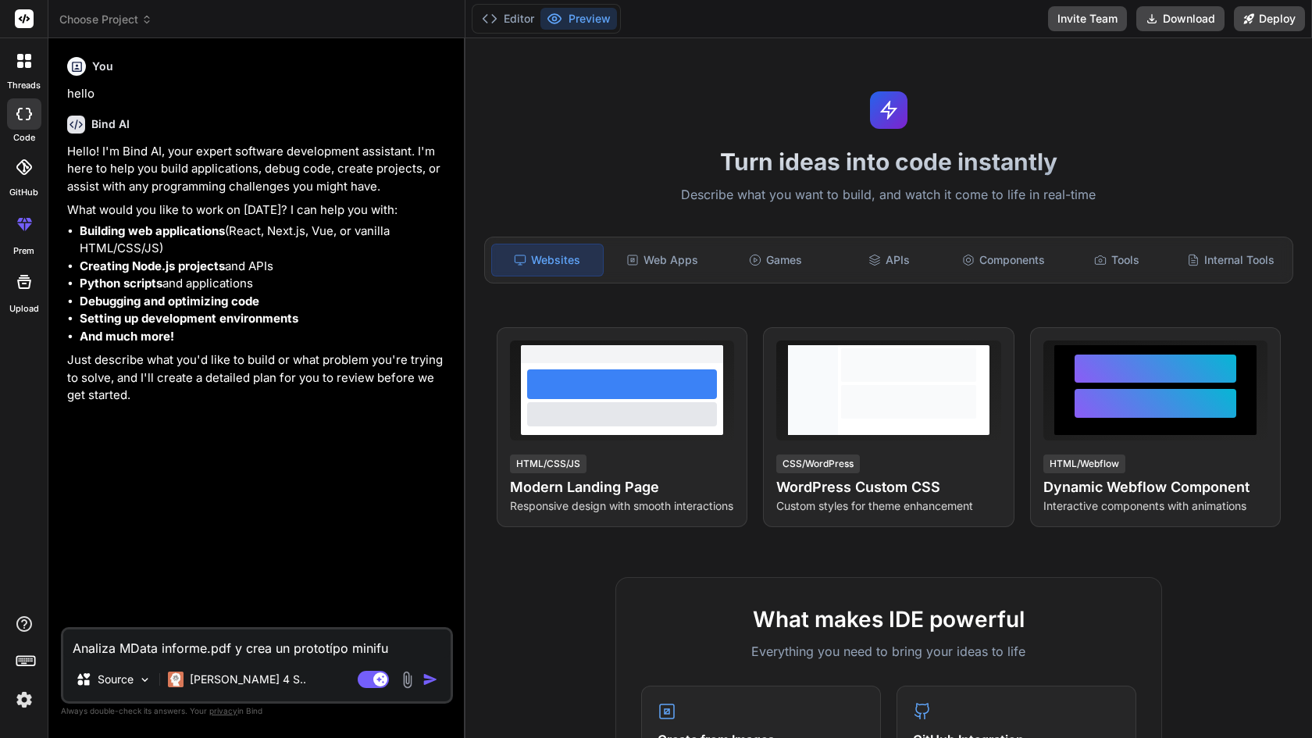
type textarea "Analiza MData informe.pdf y crea un prototípo minifun"
type textarea "x"
type textarea "Analiza MData informe.pdf y crea un prototípo minifunc"
type textarea "x"
type textarea "Analiza MData informe.pdf y crea un prototípo minifunci"
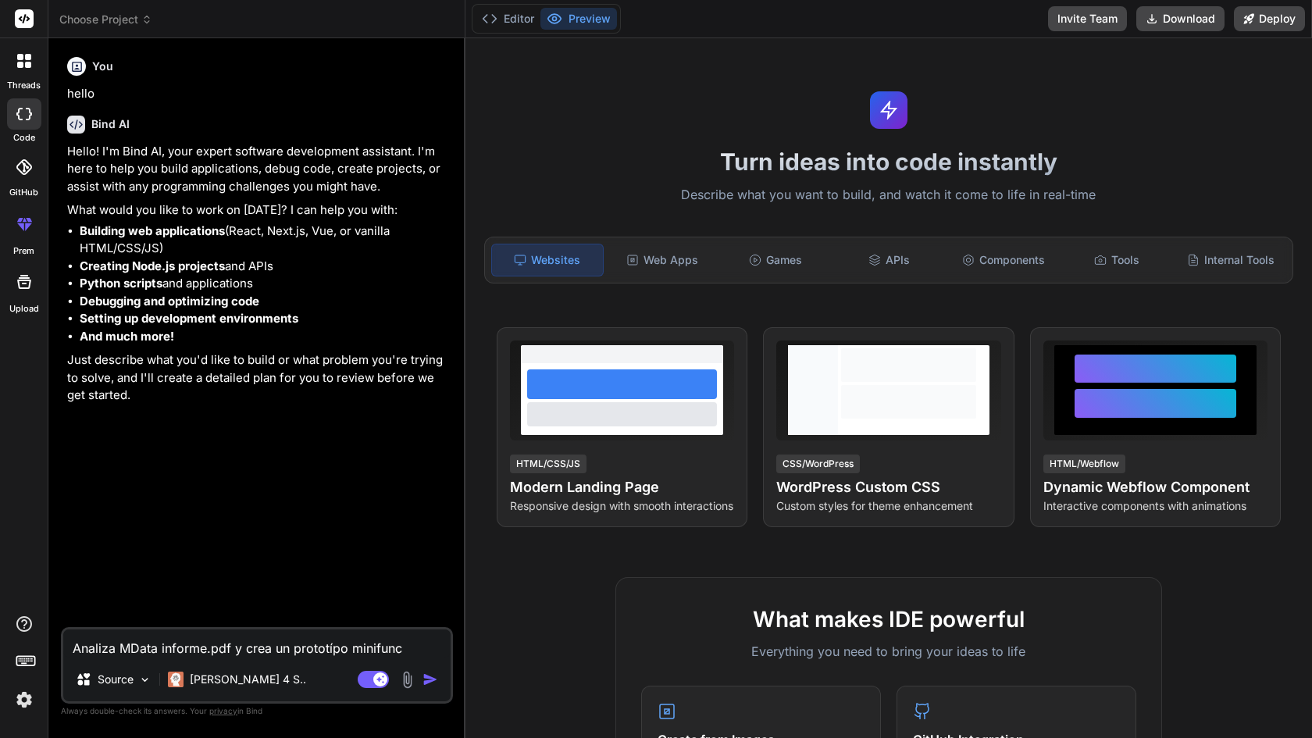
type textarea "x"
type textarea "Analiza MData informe.pdf y crea un prototípo minifuncio"
type textarea "x"
type textarea "Analiza MData informe.pdf y crea un prototípo minifuncion"
type textarea "x"
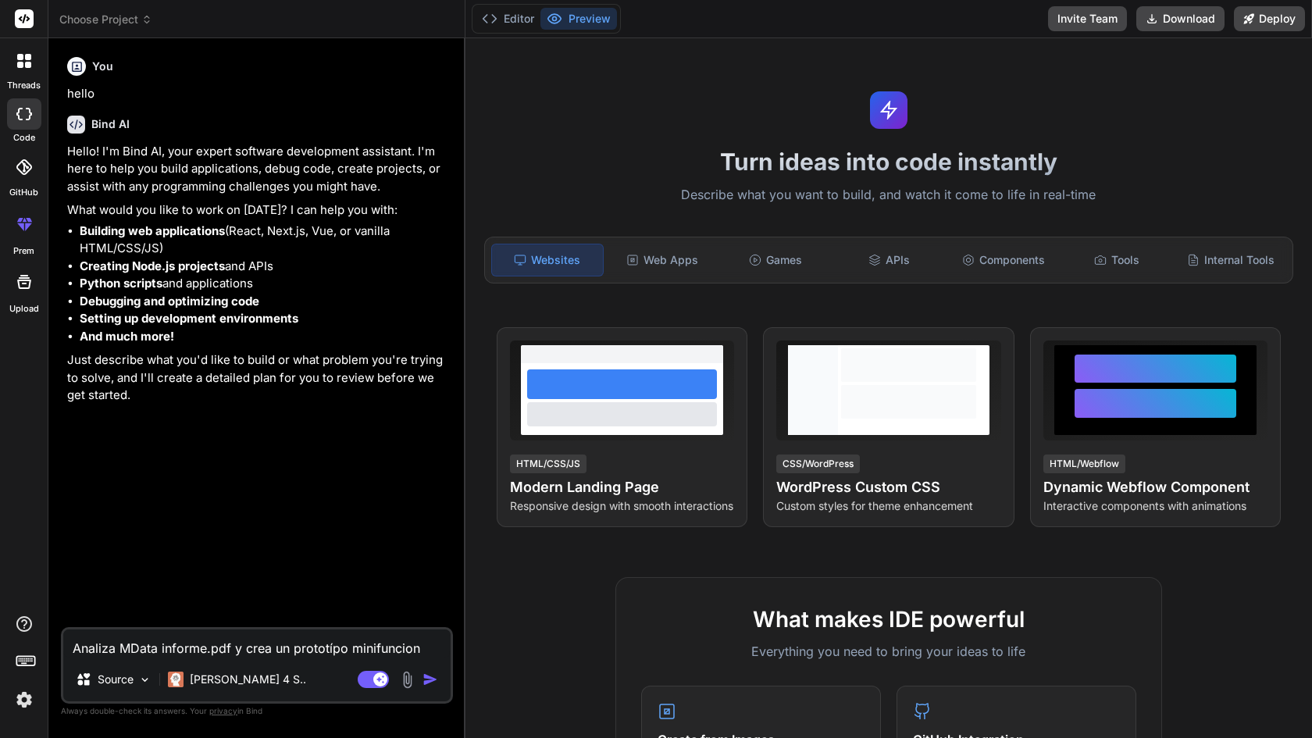
type textarea "Analiza MData informe.pdf y crea un prototípo minifunciona"
type textarea "x"
type textarea "Analiza MData informe.pdf y crea un prototípo minifuncional"
type textarea "x"
type textarea "Analiza MData informe.pdf y crea un prototípo minifuncional"
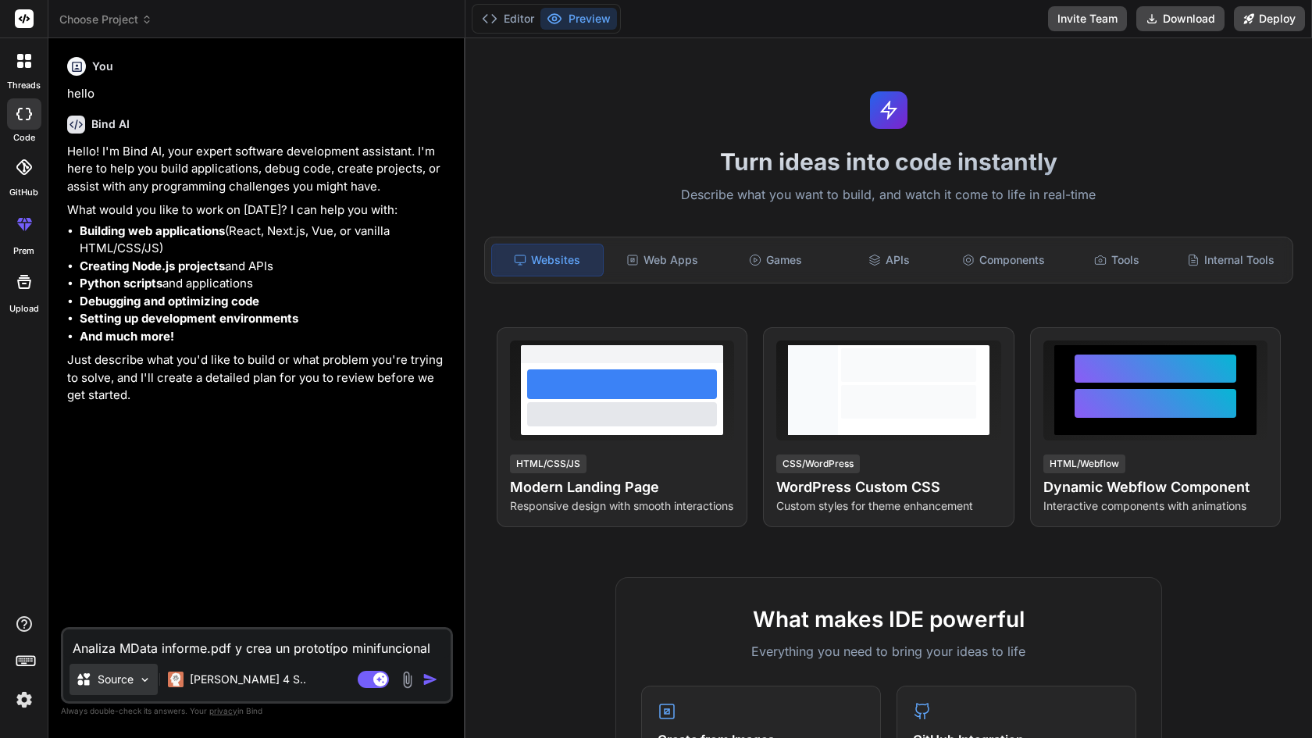
click at [149, 680] on img at bounding box center [144, 679] width 13 height 13
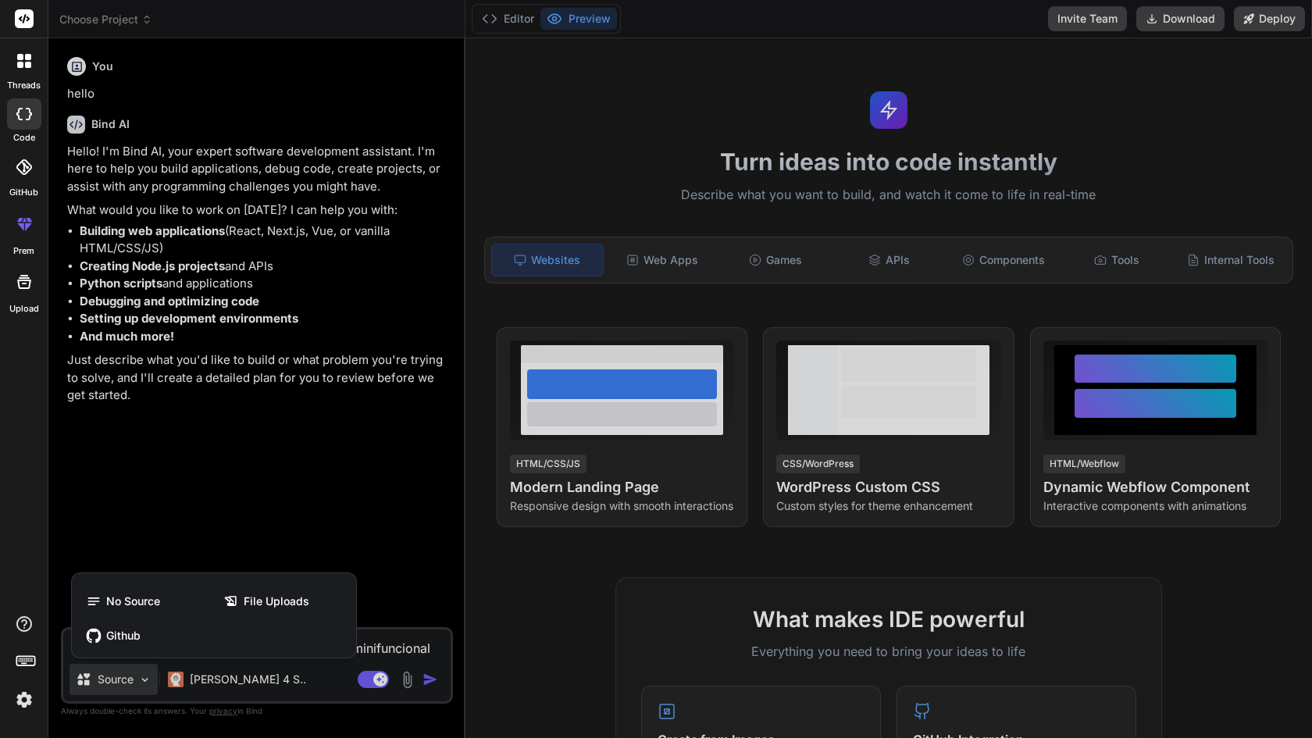
click at [149, 680] on div at bounding box center [656, 369] width 1312 height 738
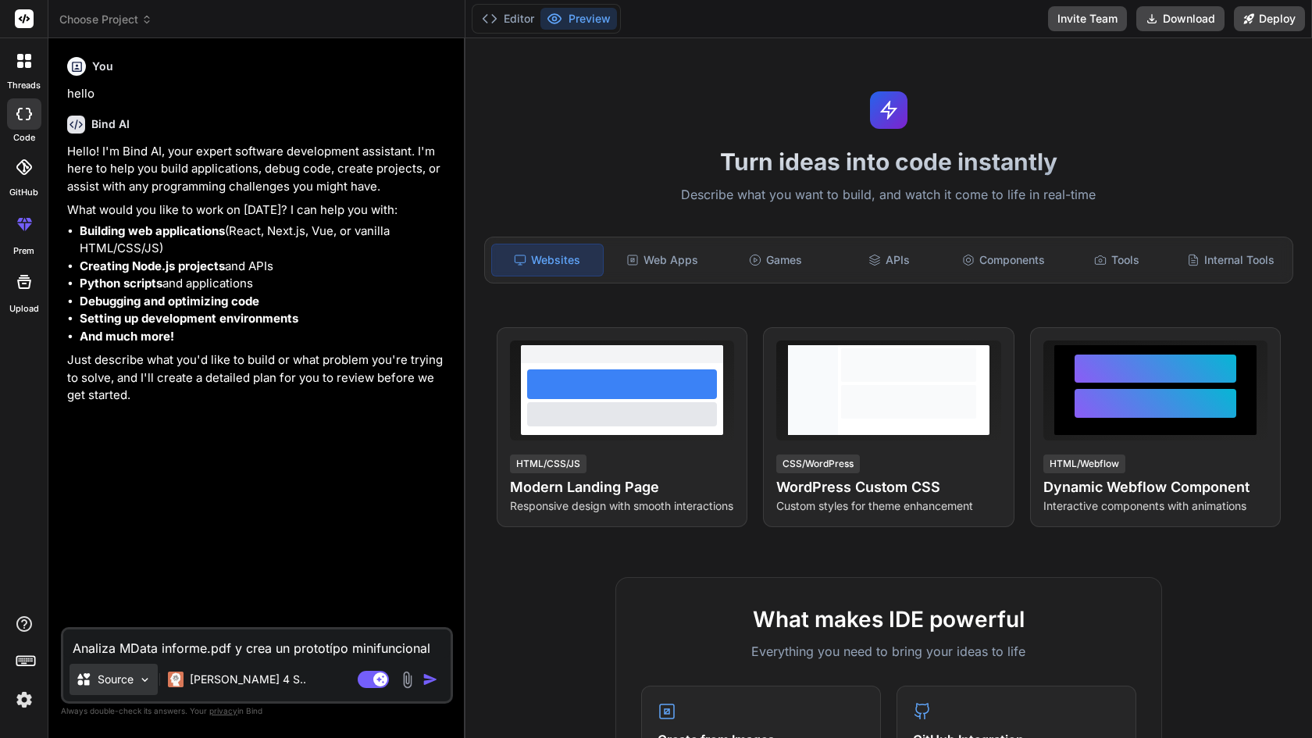
click at [131, 676] on p "Source" at bounding box center [116, 680] width 36 height 16
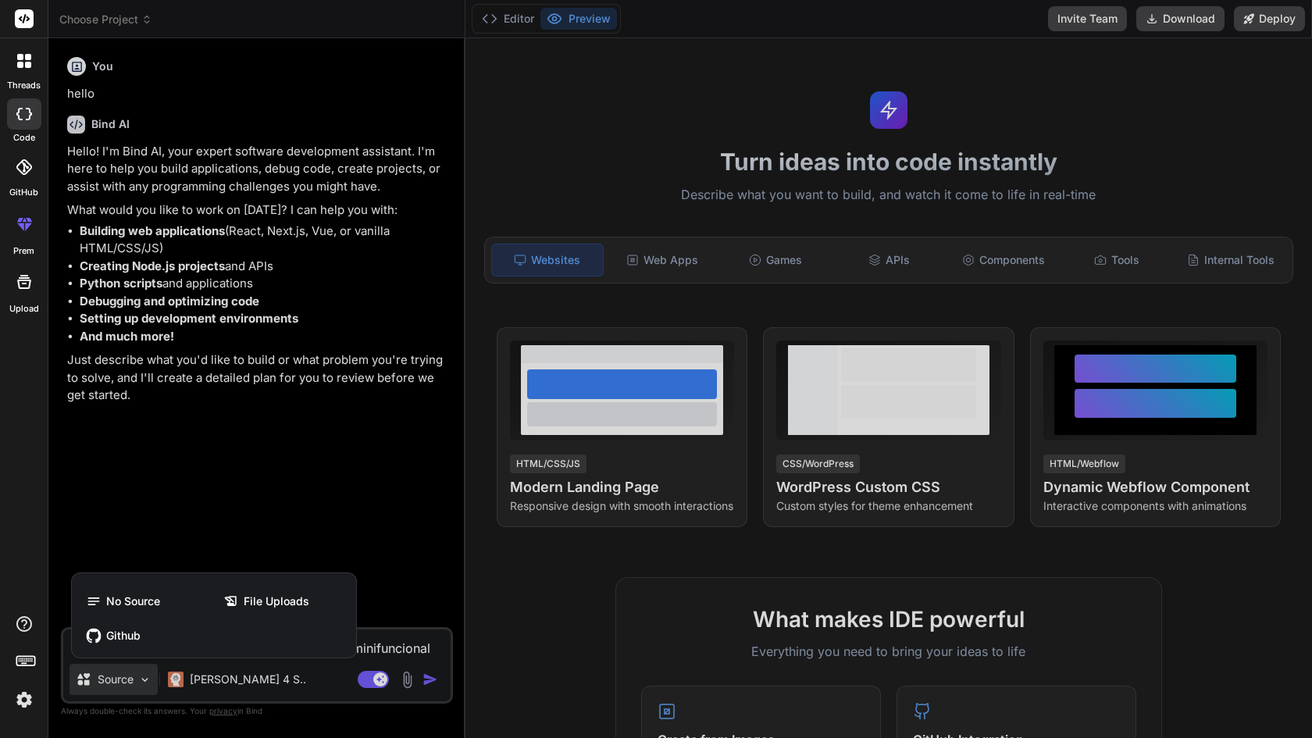
click at [141, 679] on div at bounding box center [656, 369] width 1312 height 738
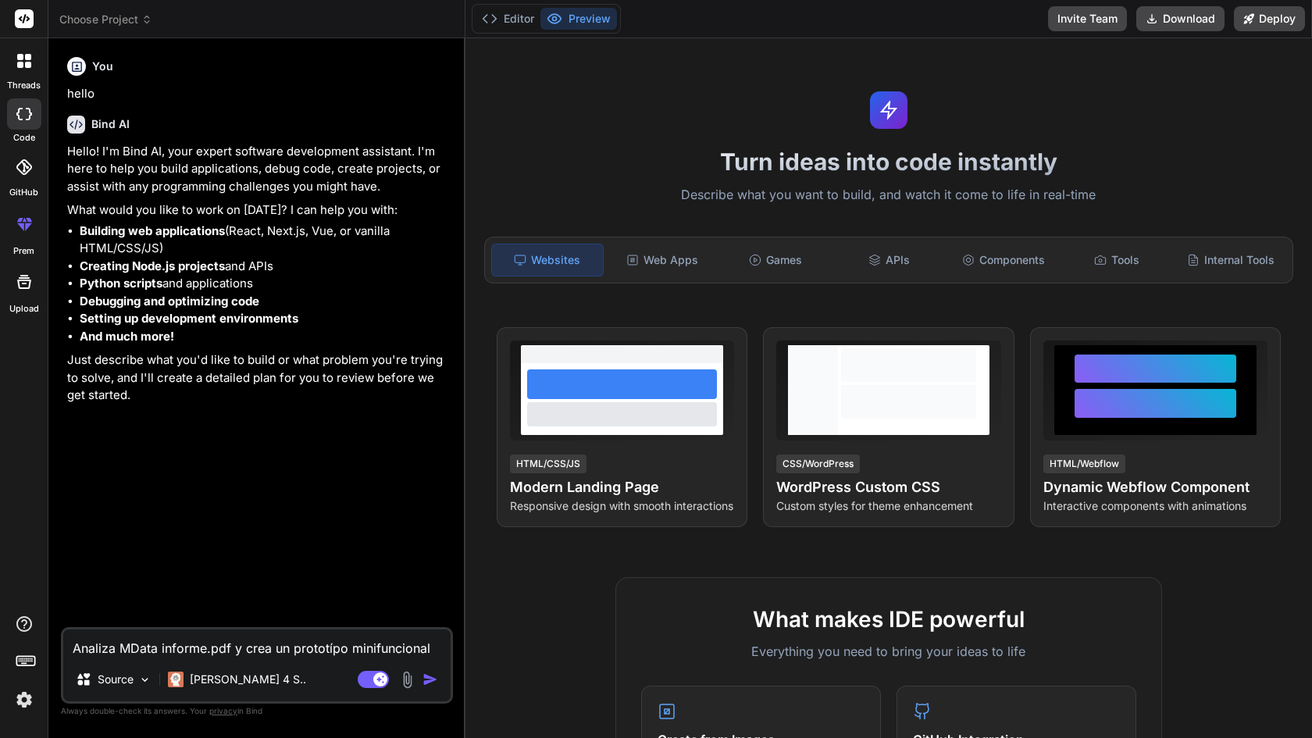
click at [423, 682] on img "button" at bounding box center [431, 680] width 16 height 16
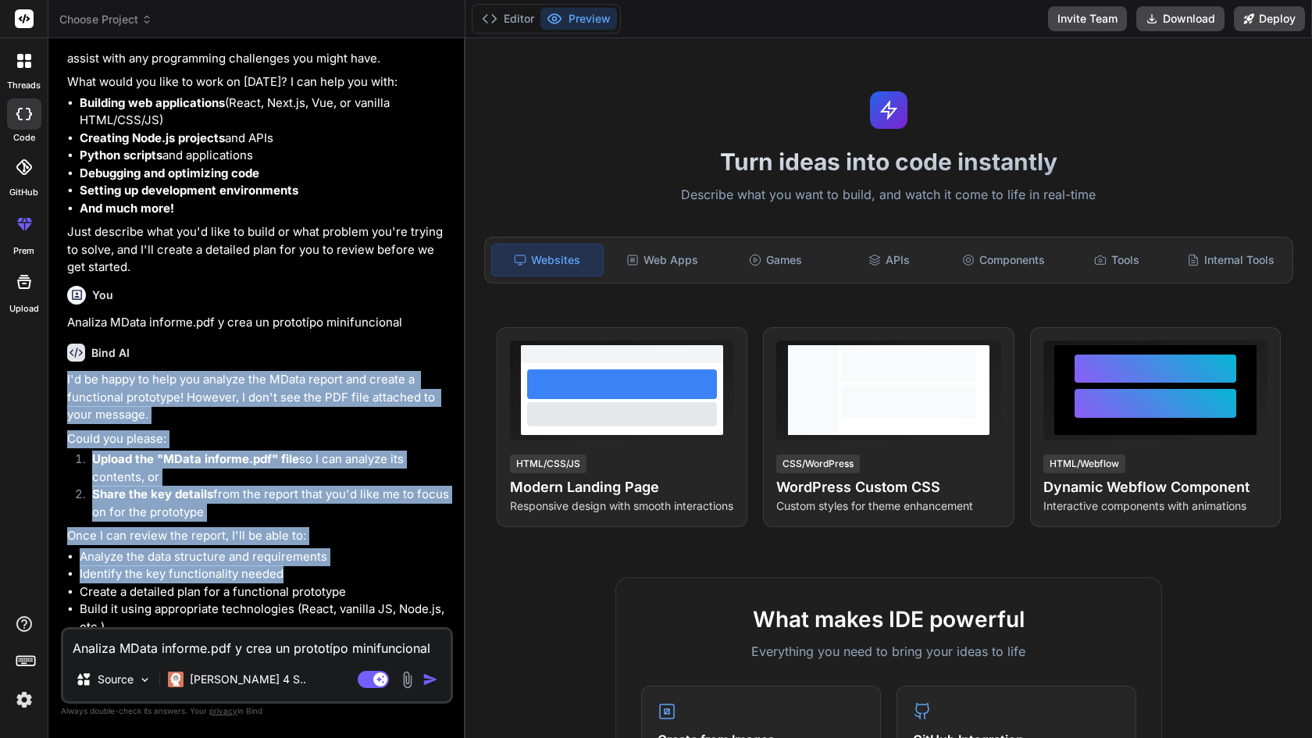
drag, startPoint x: 284, startPoint y: 565, endPoint x: 68, endPoint y: 373, distance: 288.8
click at [68, 373] on div "I'd be happy to help you analyze the MData report and create a functional proto…" at bounding box center [258, 524] width 383 height 306
click at [413, 683] on img at bounding box center [407, 680] width 18 height 18
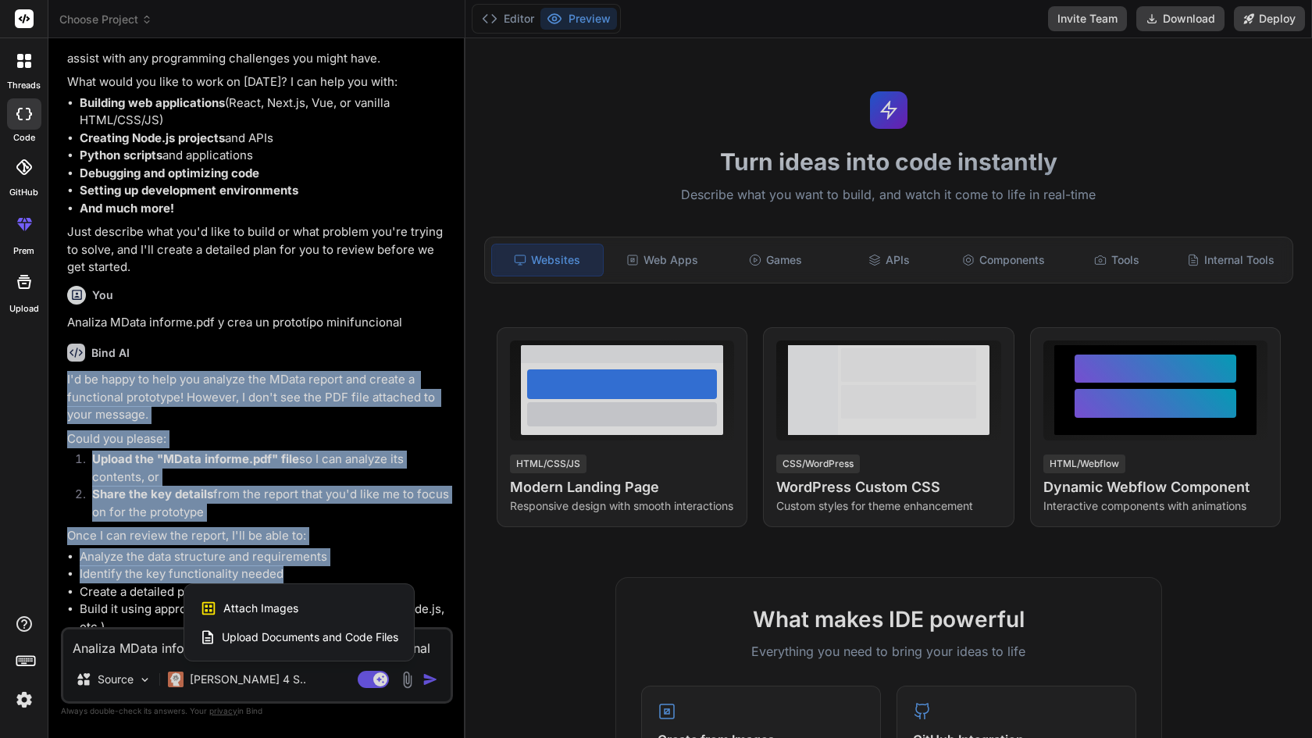
click at [354, 631] on span "Upload Documents and Code Files" at bounding box center [310, 638] width 177 height 16
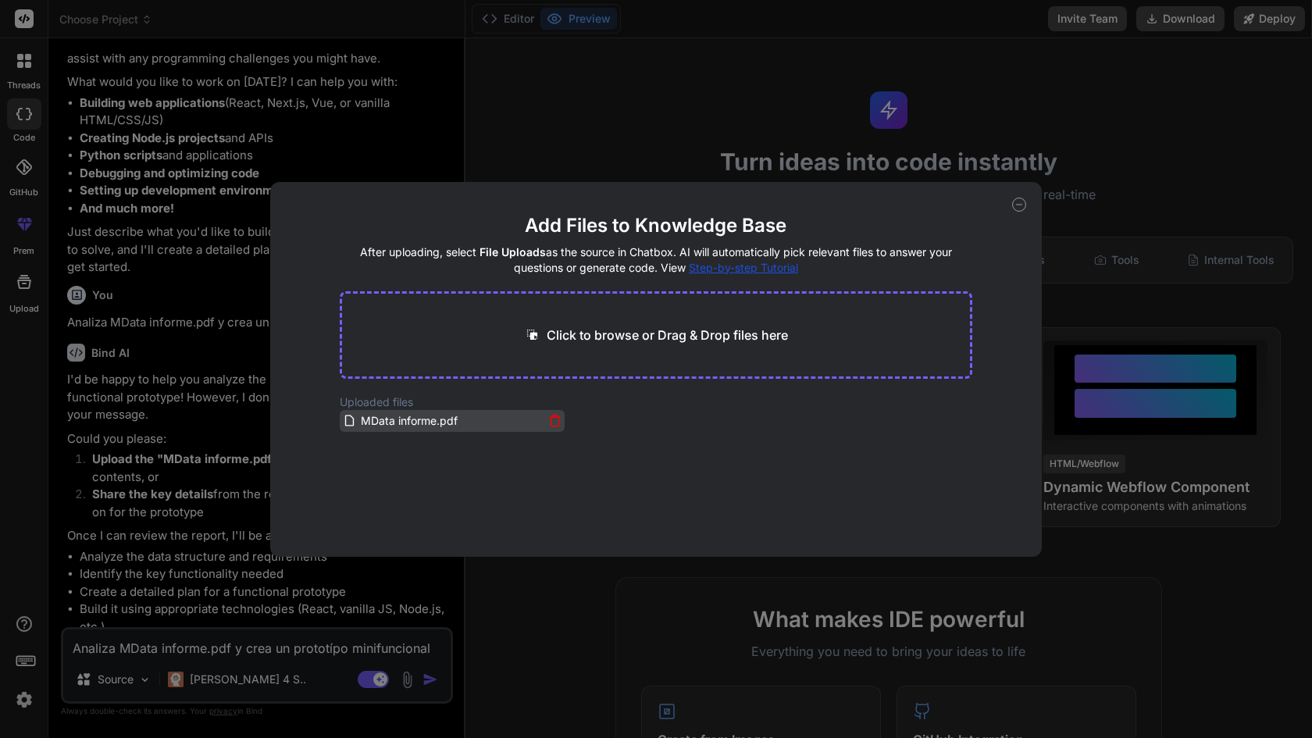
click at [437, 421] on span "MData informe.pdf" at bounding box center [409, 421] width 100 height 19
click at [933, 506] on button "Finish" at bounding box center [945, 509] width 55 height 31
click at [553, 419] on icon at bounding box center [554, 420] width 13 height 13
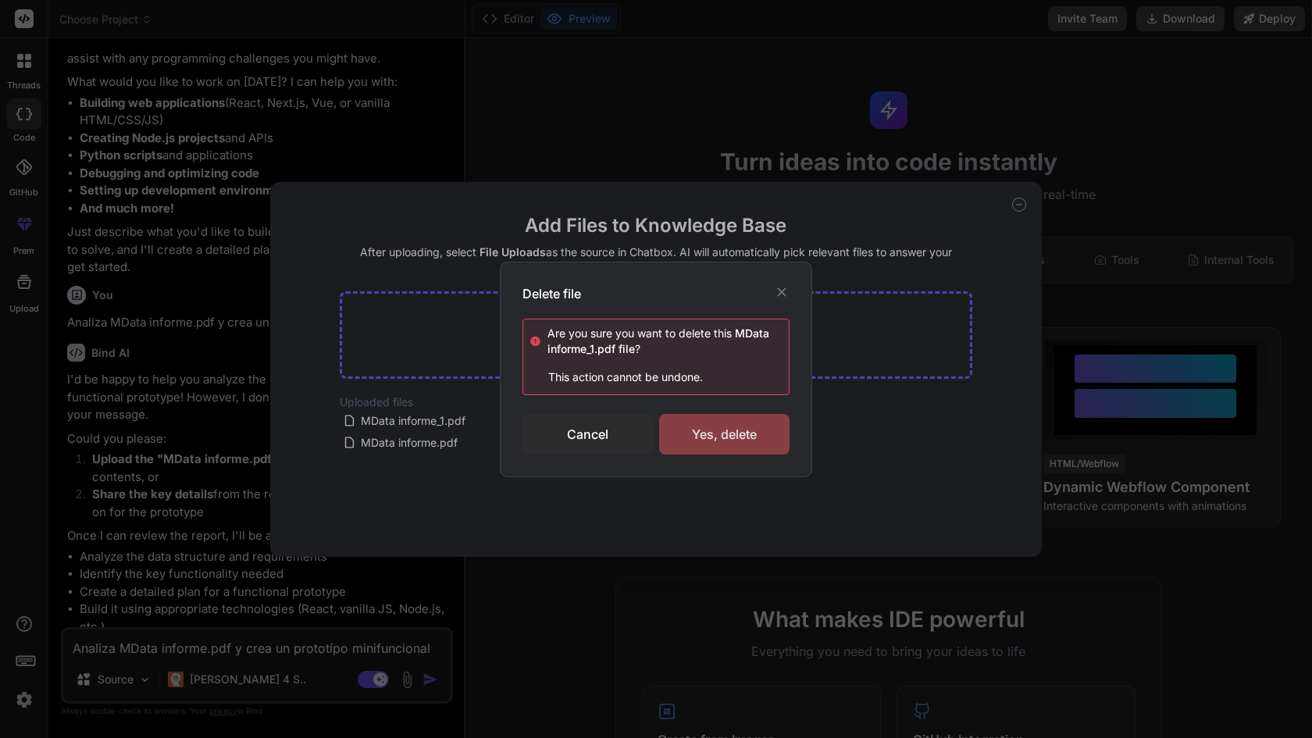
click at [724, 437] on div "Yes, delete" at bounding box center [724, 434] width 130 height 41
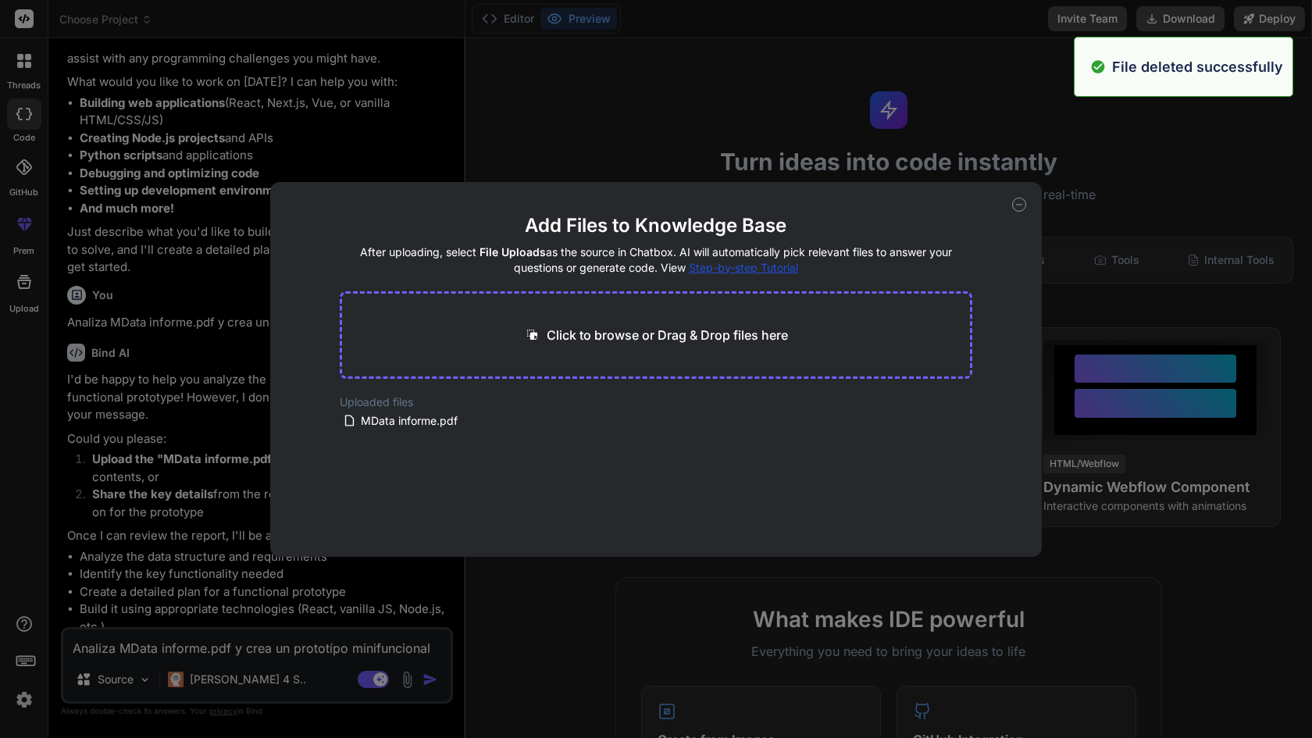
click at [1018, 201] on icon at bounding box center [1019, 205] width 14 height 14
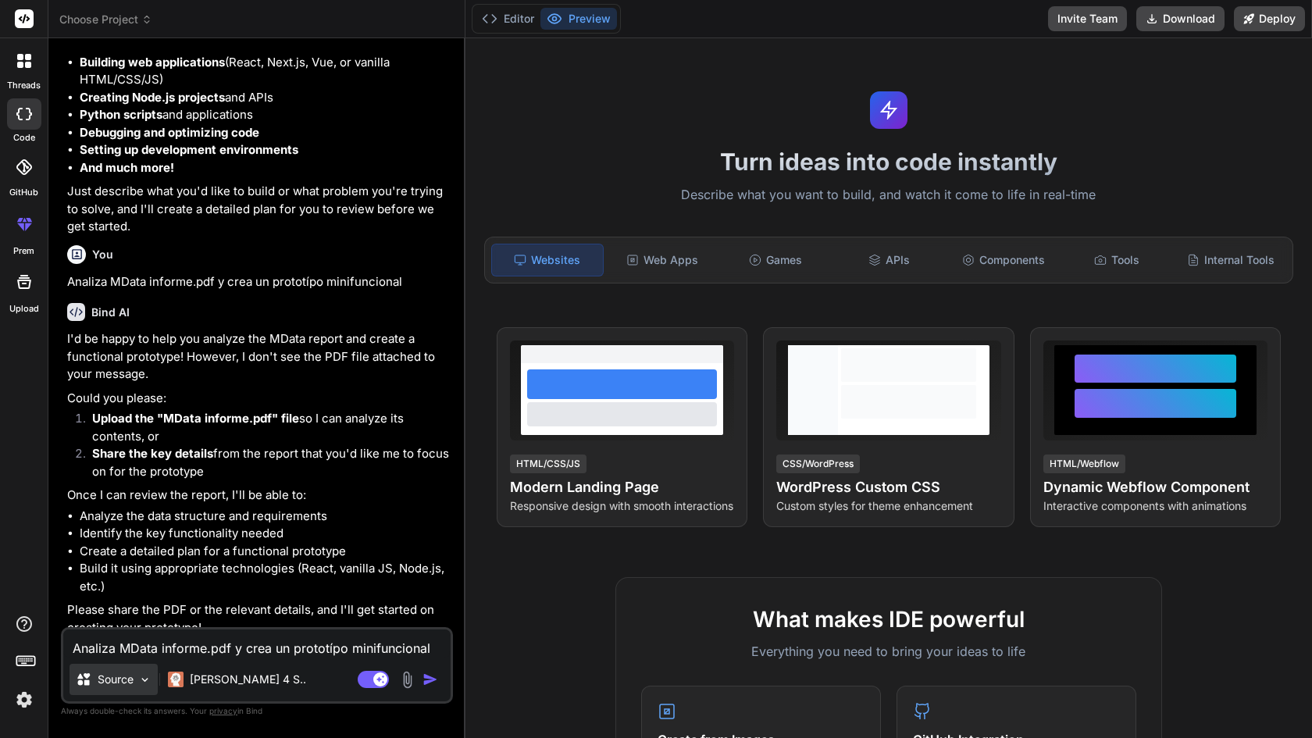
click at [118, 672] on p "Source" at bounding box center [116, 680] width 36 height 16
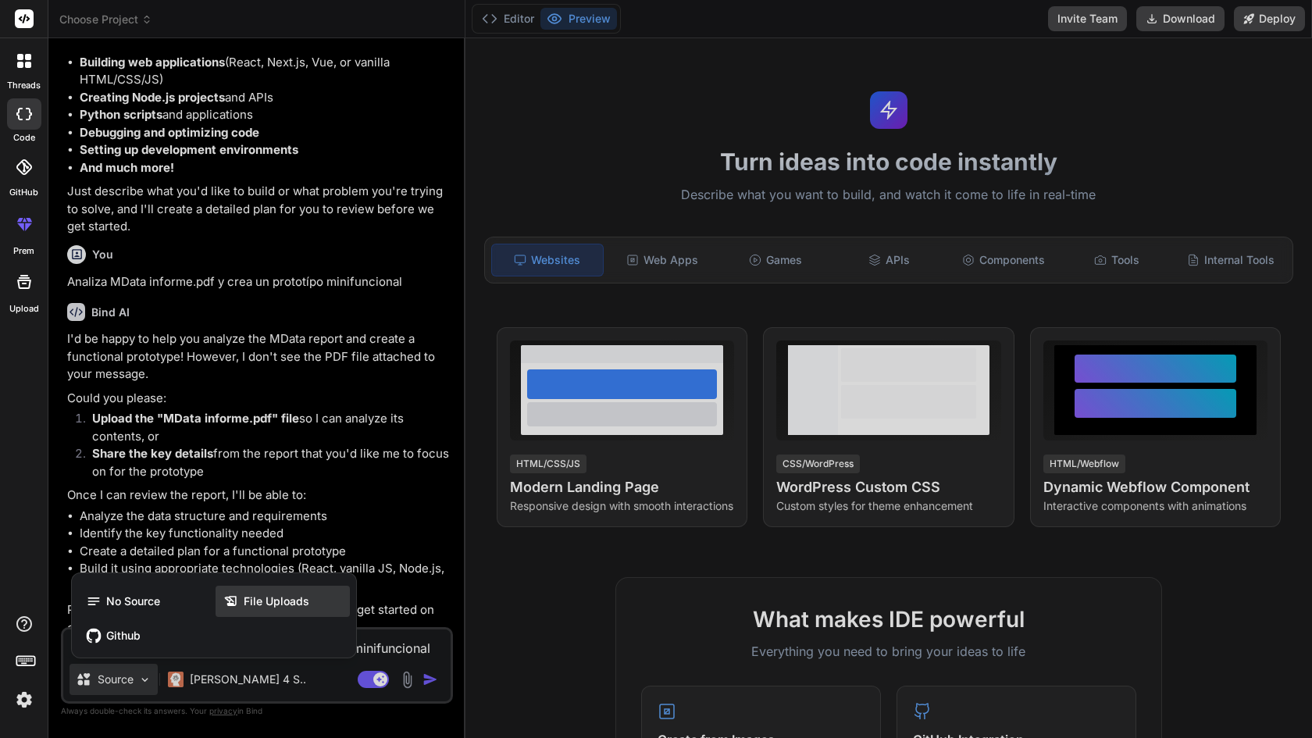
click at [249, 601] on span "File Uploads" at bounding box center [277, 602] width 66 height 16
type textarea "x"
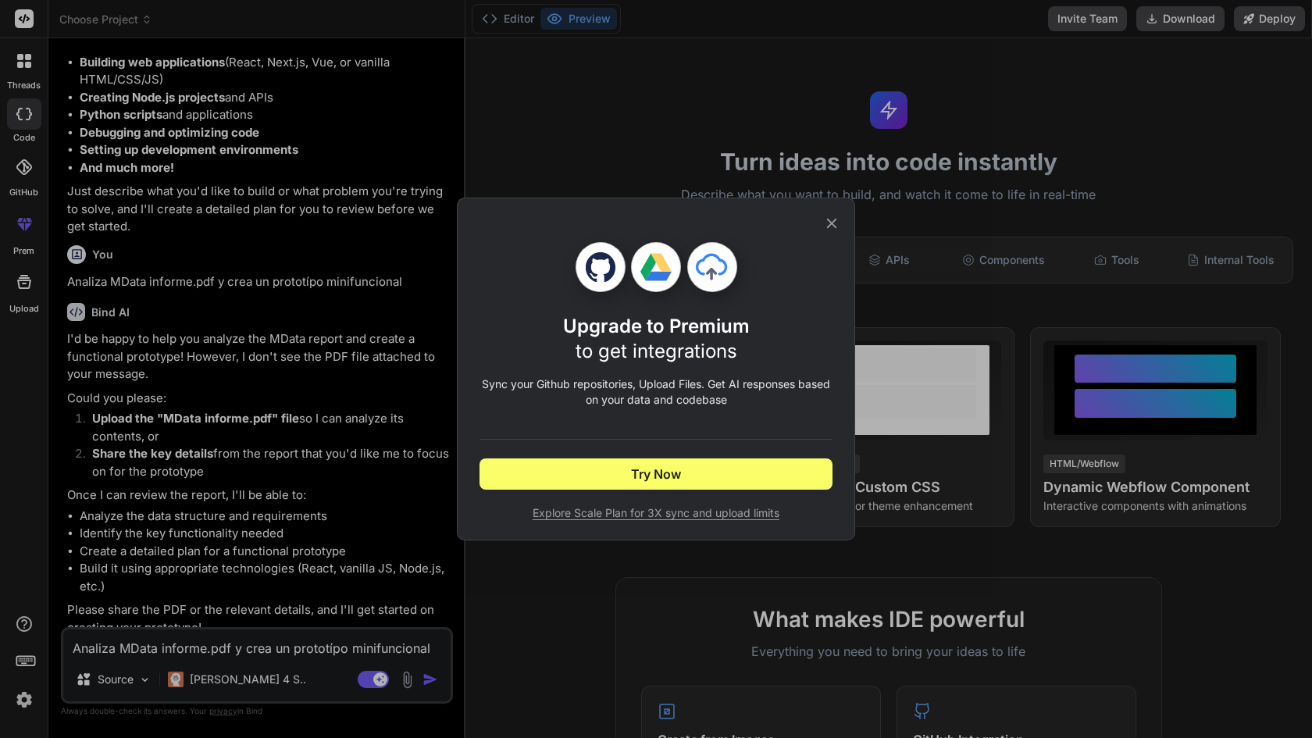
click at [829, 224] on icon at bounding box center [831, 223] width 17 height 17
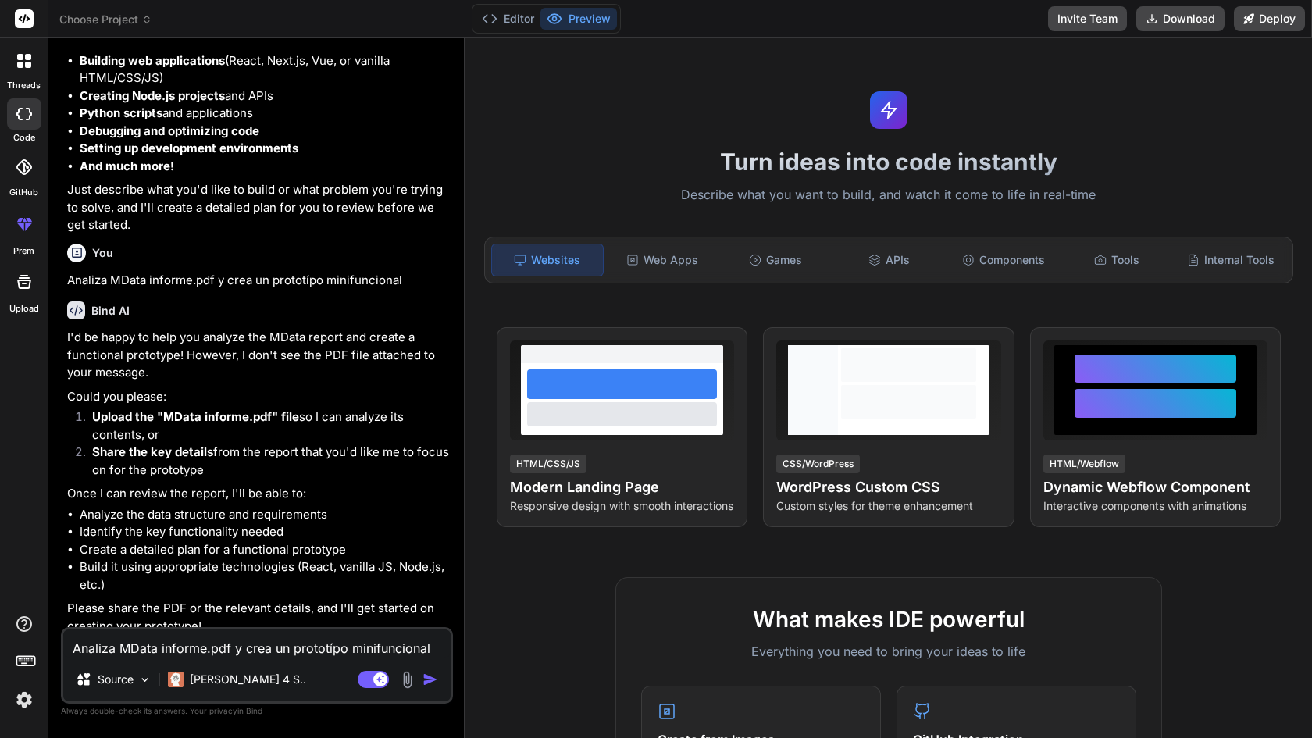
scroll to position [169, 0]
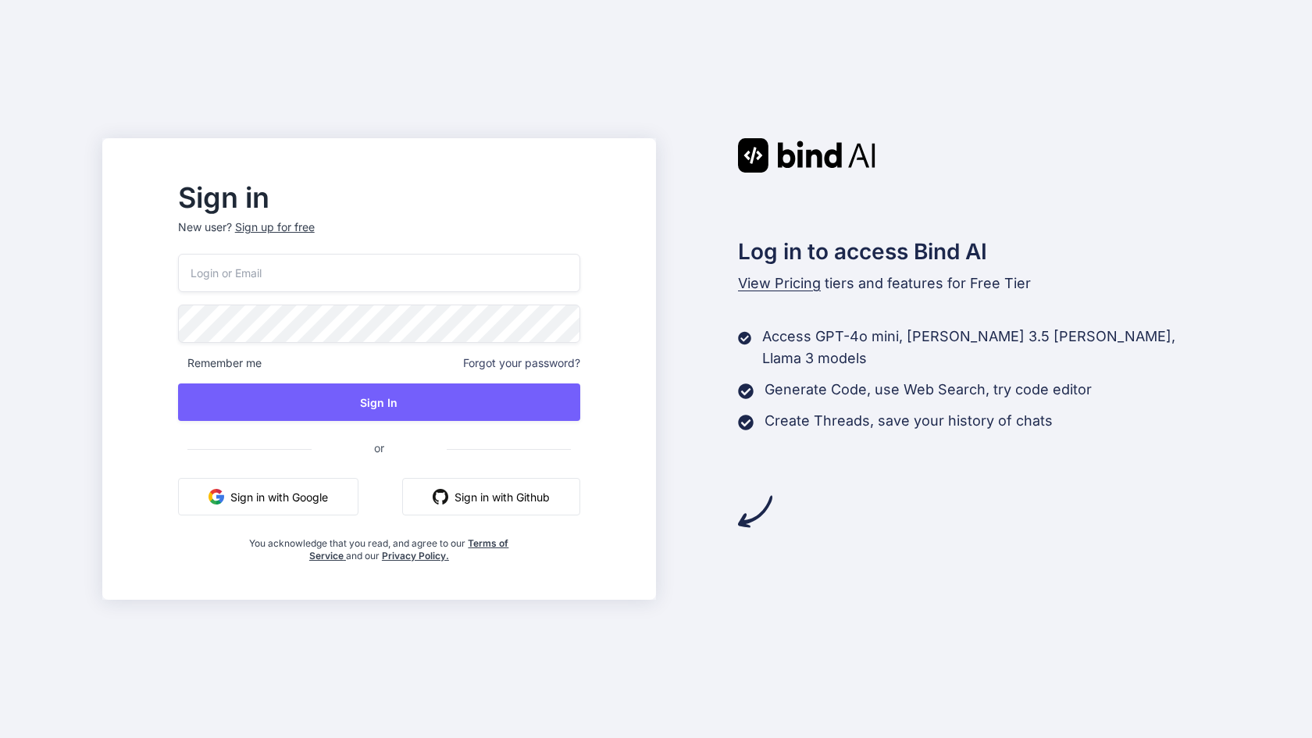
click at [346, 485] on button "Sign in with Google" at bounding box center [268, 496] width 180 height 37
click at [347, 500] on button "Sign in with Google" at bounding box center [268, 496] width 180 height 37
click at [358, 497] on button "Sign in with Google" at bounding box center [268, 496] width 180 height 37
